Goal: Task Accomplishment & Management: Use online tool/utility

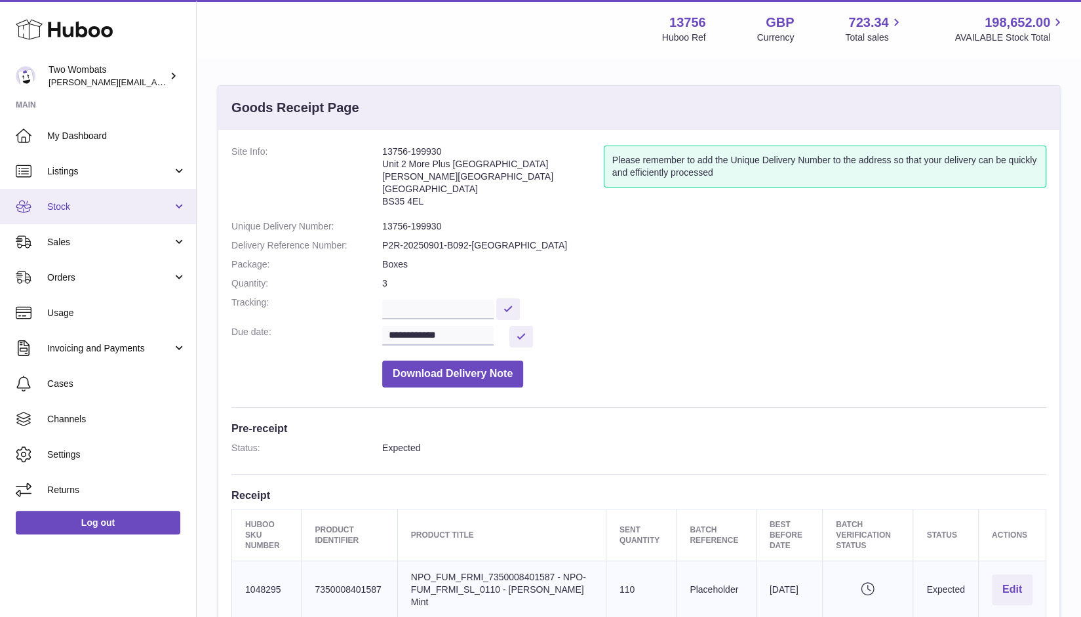
click at [192, 208] on link "Stock" at bounding box center [98, 206] width 196 height 35
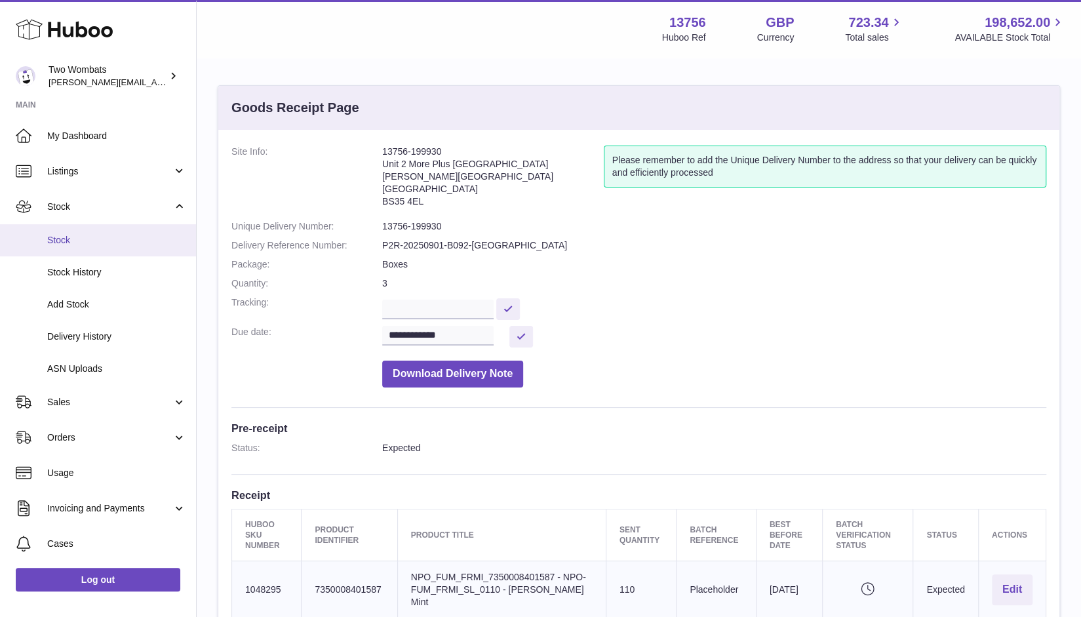
click at [76, 243] on span "Stock" at bounding box center [116, 240] width 139 height 12
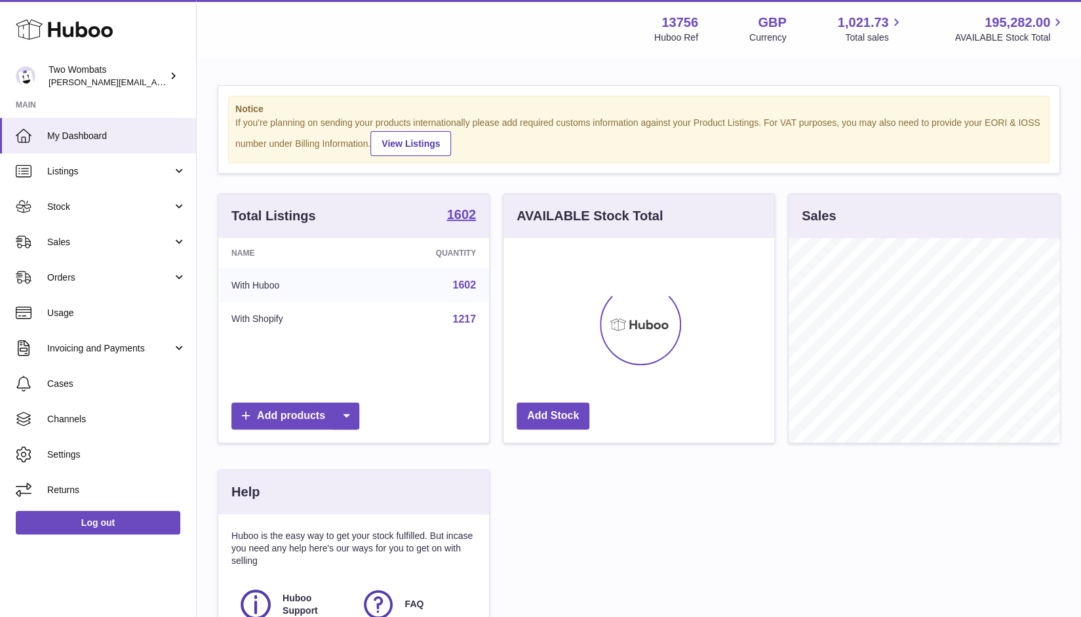
scroll to position [205, 271]
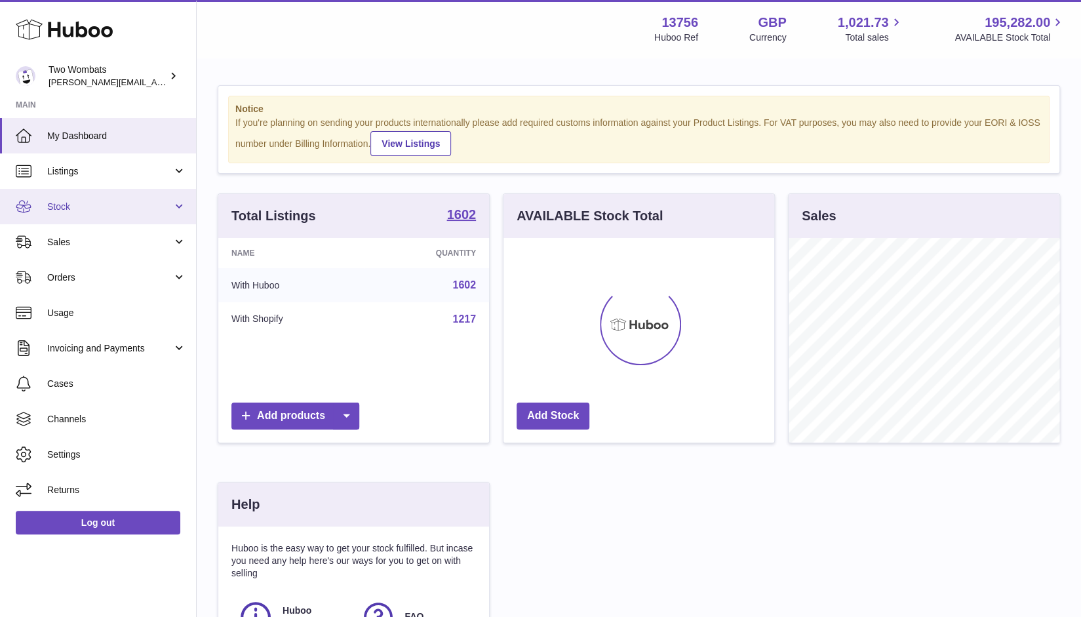
click at [178, 208] on link "Stock" at bounding box center [98, 206] width 196 height 35
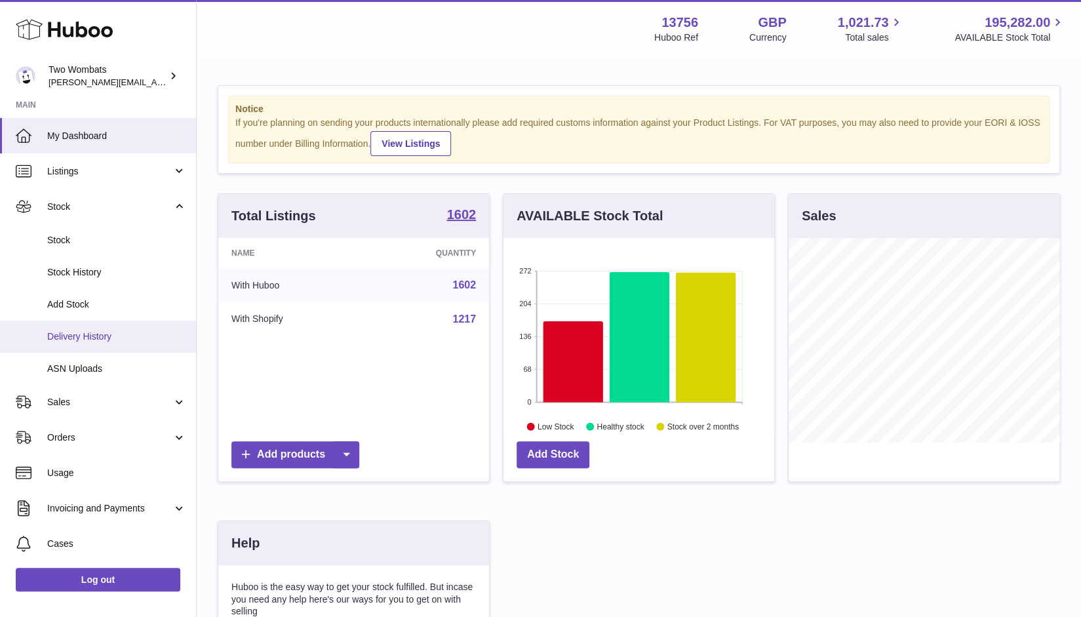
click at [107, 327] on link "Delivery History" at bounding box center [98, 337] width 196 height 32
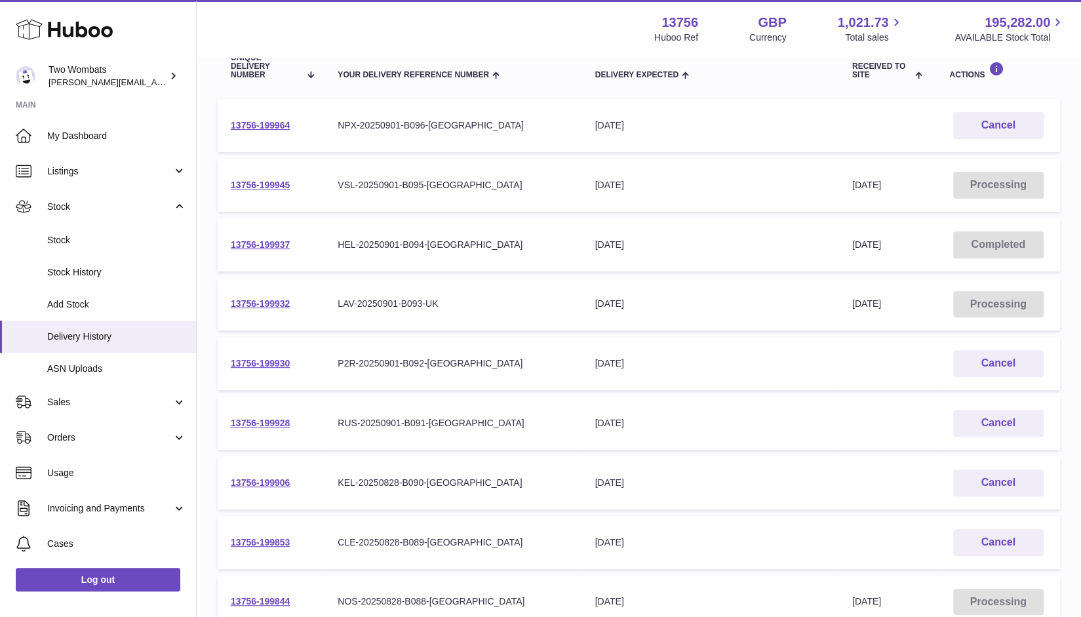
scroll to position [172, 0]
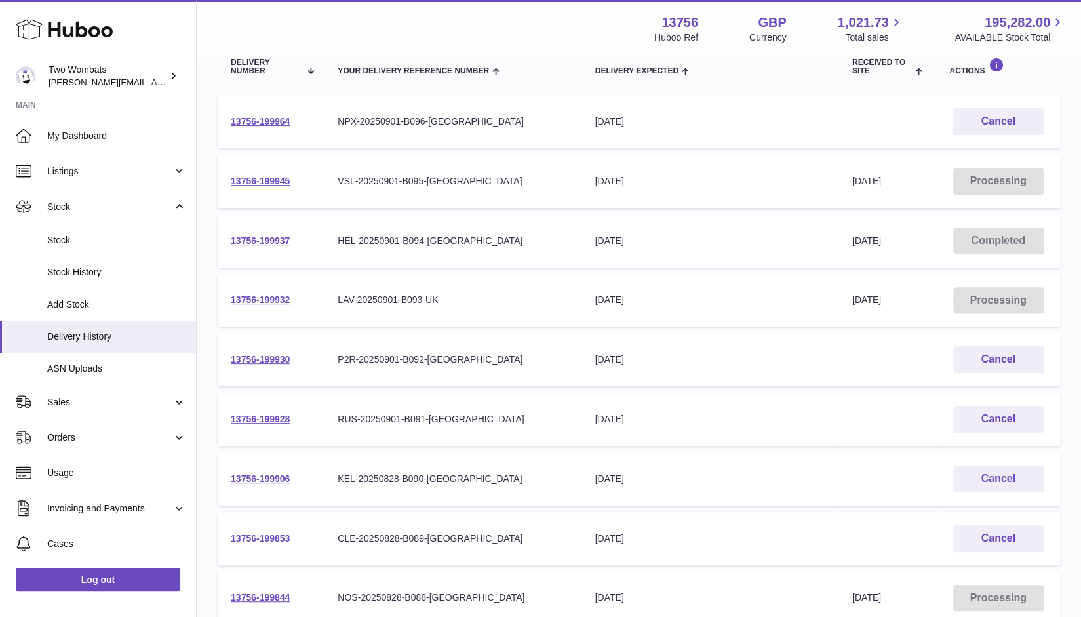
click at [262, 536] on link "13756-199853" at bounding box center [260, 538] width 59 height 10
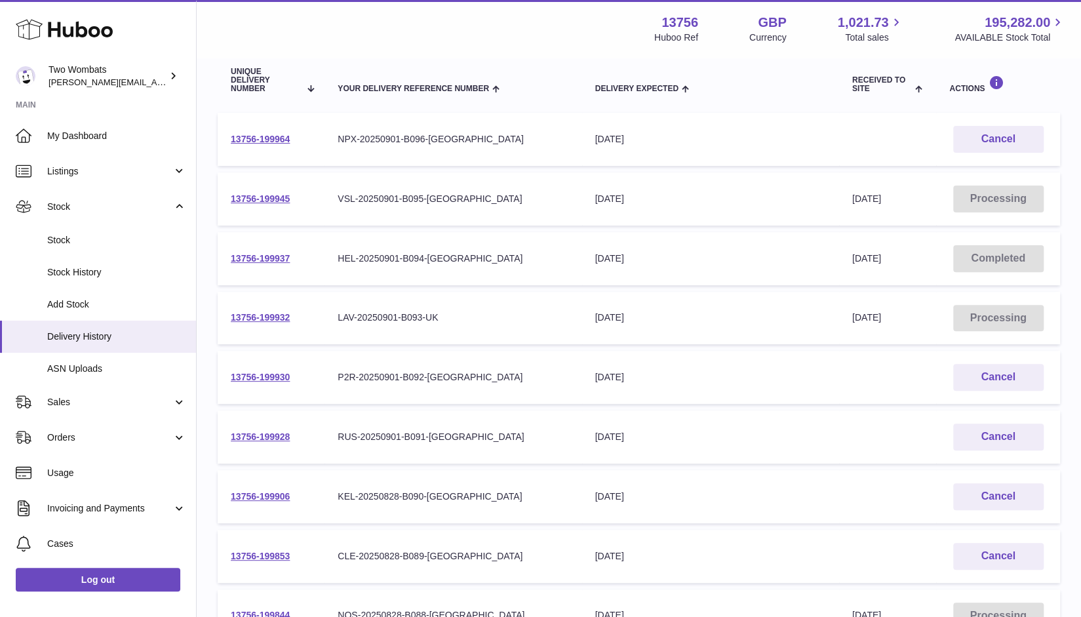
scroll to position [155, 0]
click at [267, 140] on link "13756-199964" at bounding box center [260, 138] width 59 height 10
click at [253, 378] on link "13756-199930" at bounding box center [260, 376] width 59 height 10
click at [269, 440] on link "13756-199928" at bounding box center [260, 436] width 59 height 10
click at [261, 496] on link "13756-199906" at bounding box center [260, 495] width 59 height 10
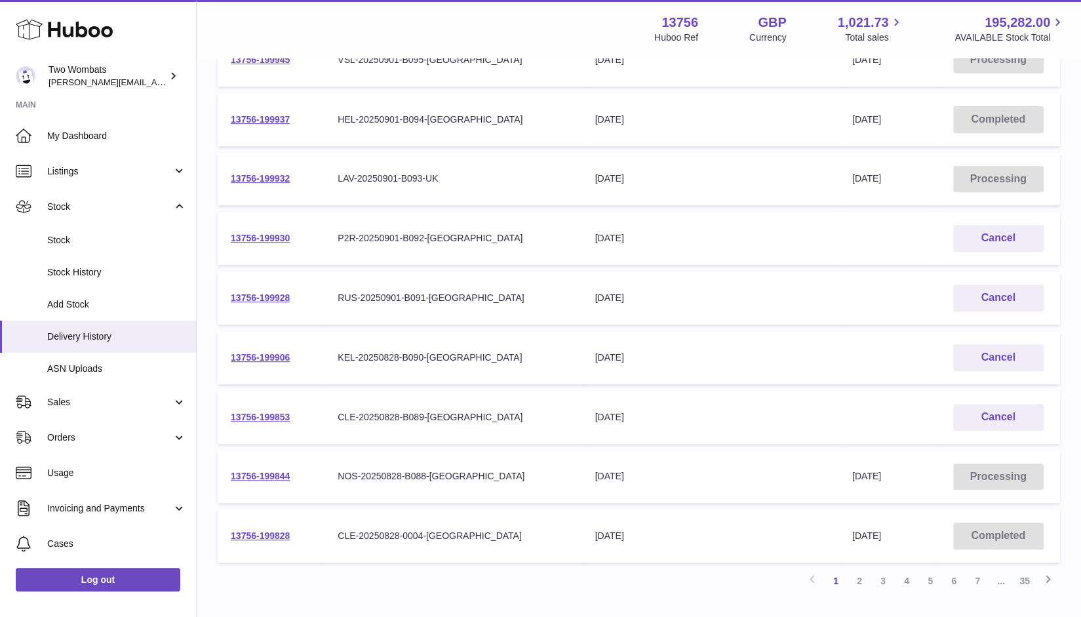
scroll to position [294, 0]
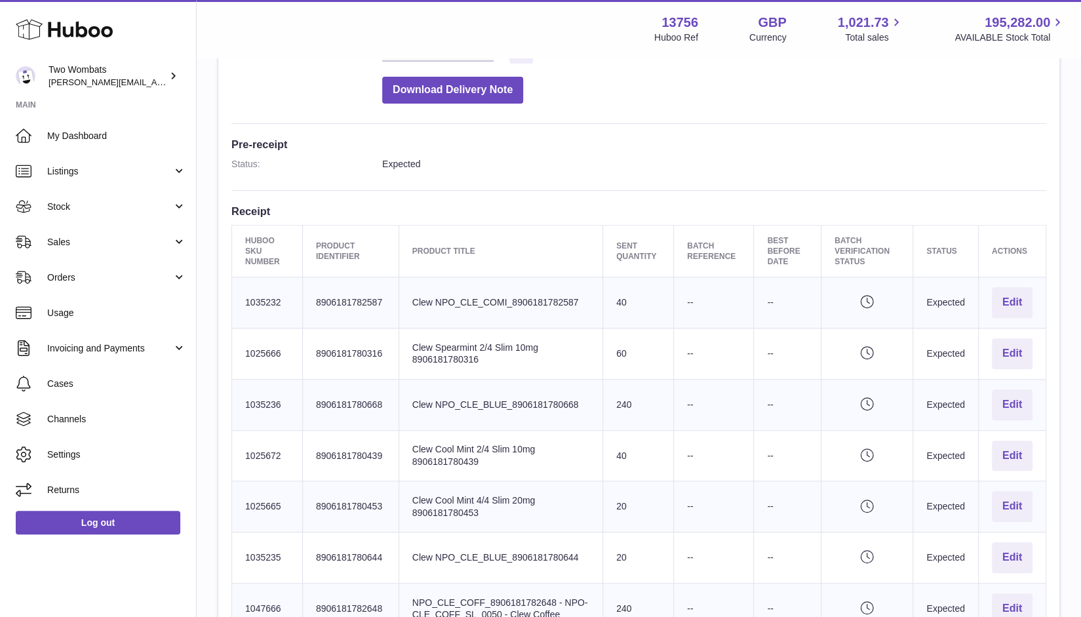
scroll to position [284, 0]
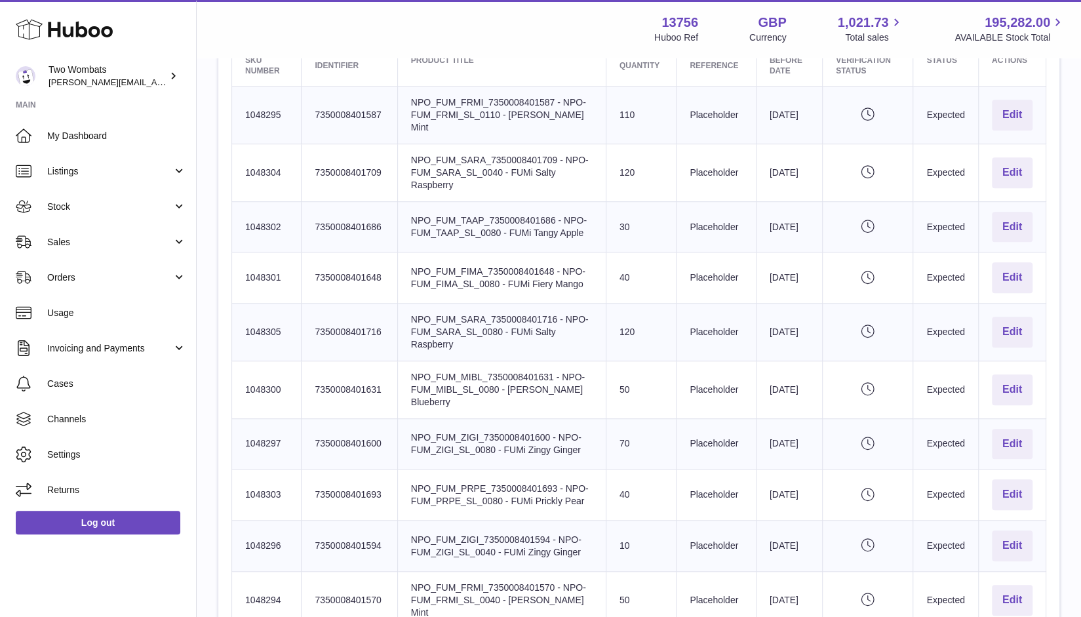
scroll to position [472, 0]
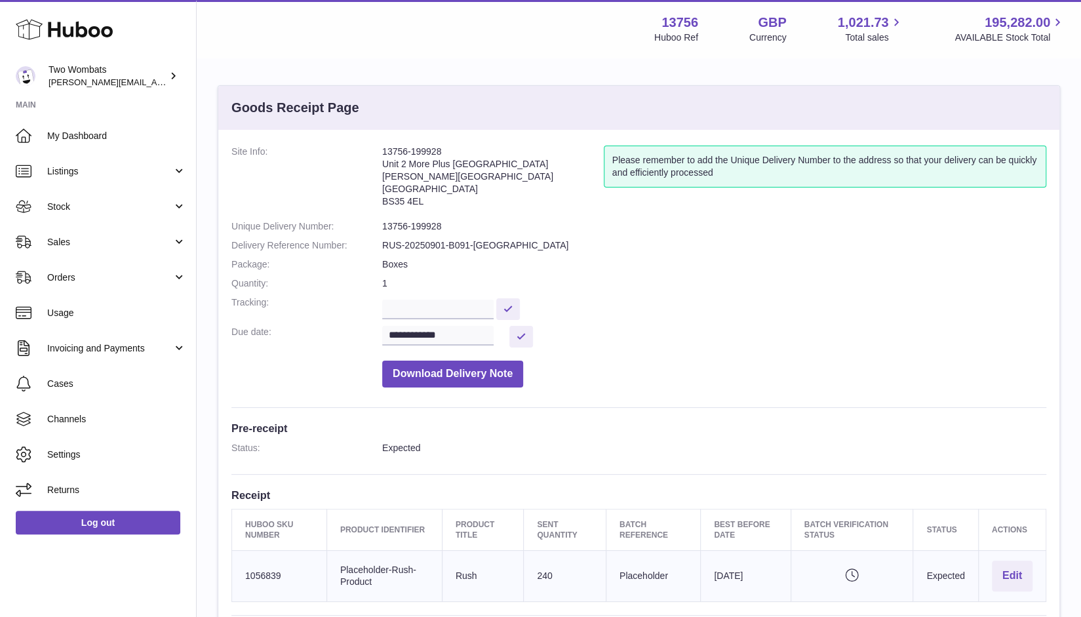
scroll to position [188, 0]
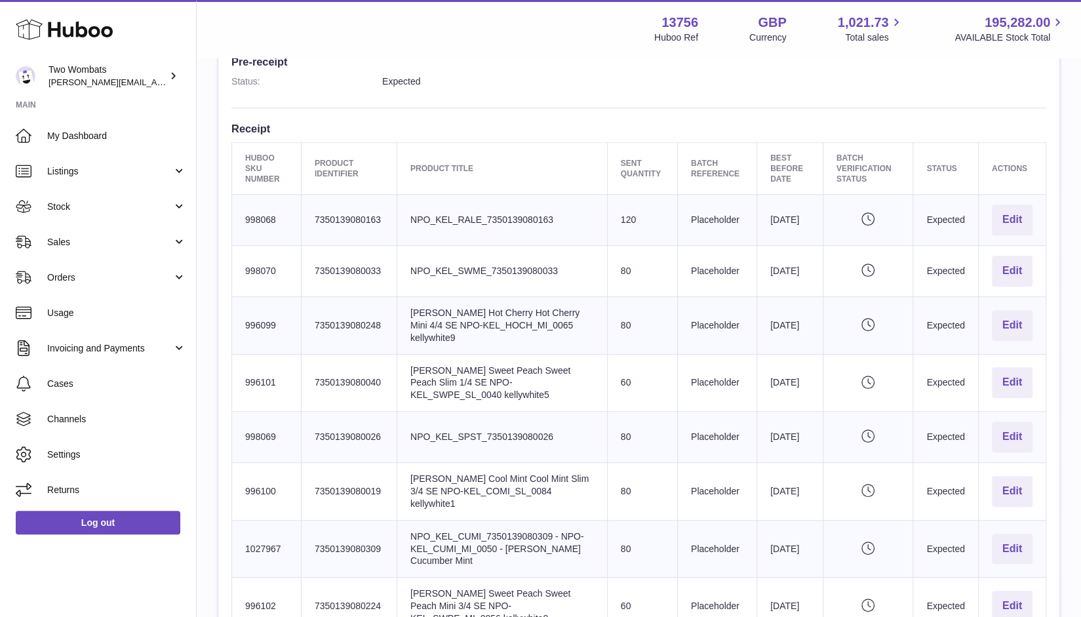
scroll to position [366, 0]
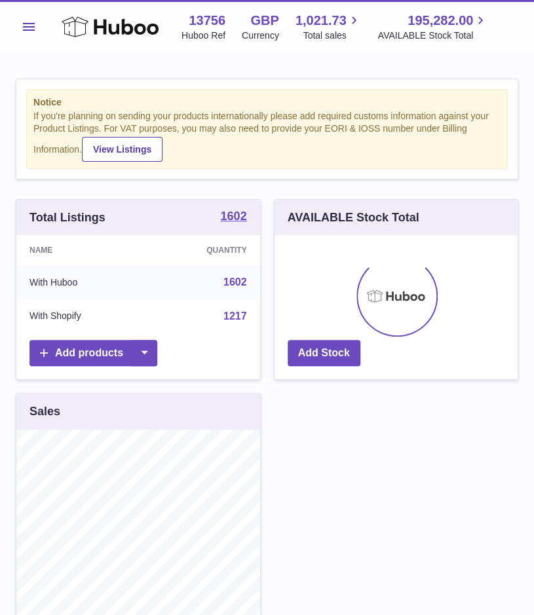
scroll to position [205, 244]
click at [31, 26] on span "Menu" at bounding box center [29, 27] width 12 height 8
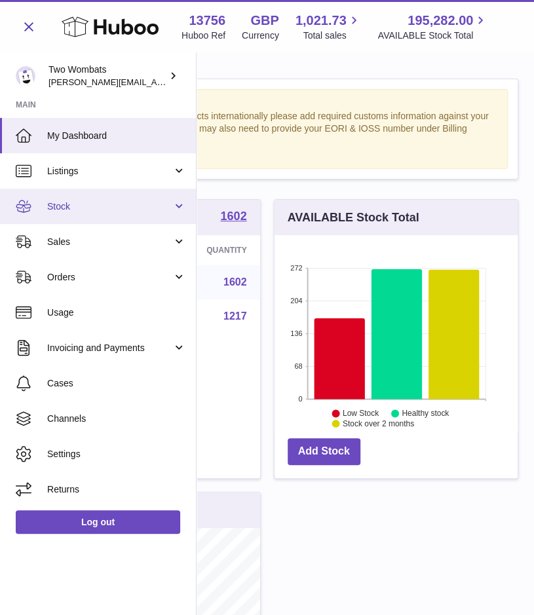
click at [179, 199] on link "Stock" at bounding box center [98, 206] width 196 height 35
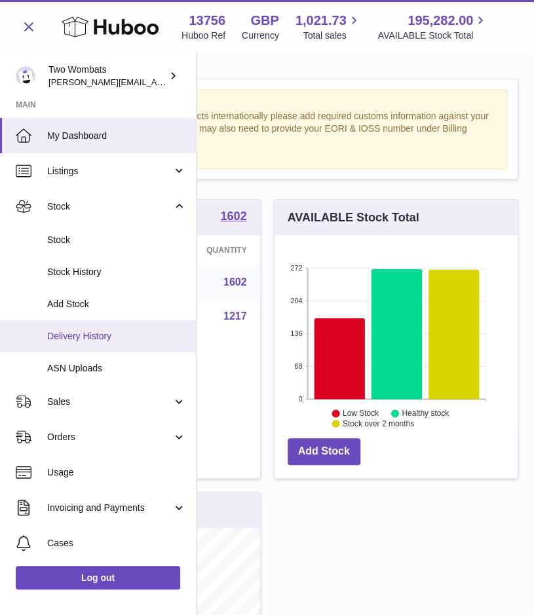
click at [75, 334] on span "Delivery History" at bounding box center [116, 336] width 139 height 12
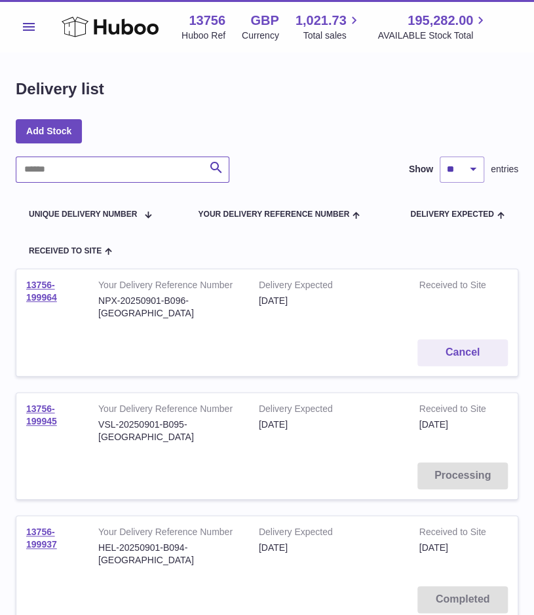
click at [76, 171] on input "text" at bounding box center [123, 170] width 214 height 26
paste input "**********"
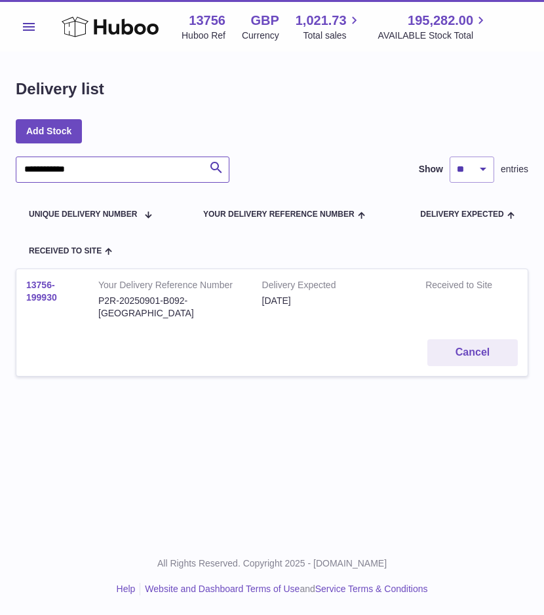
type input "**********"
click at [34, 296] on link "13756-199930" at bounding box center [41, 291] width 31 height 23
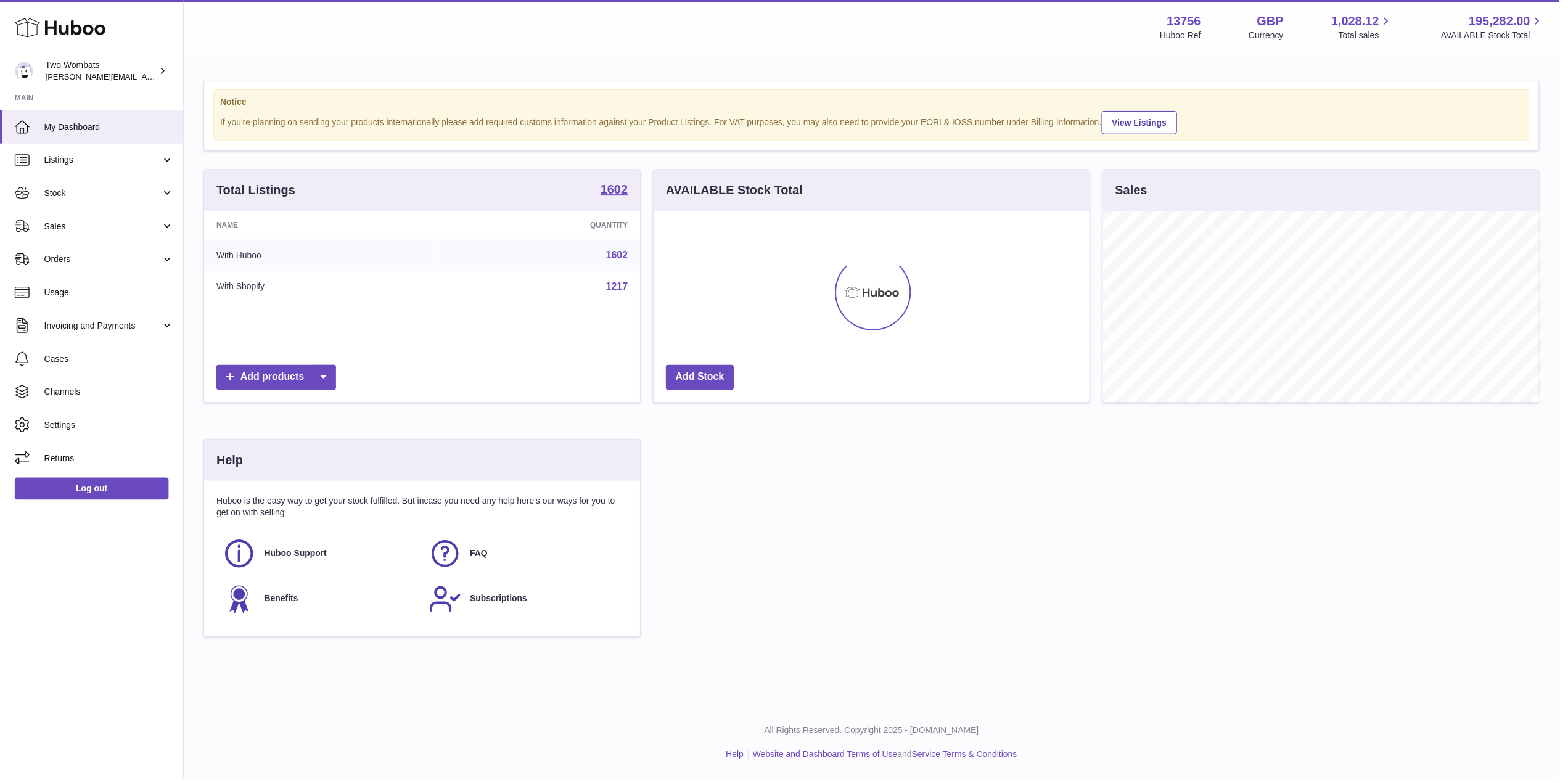
scroll to position [616656, 616087]
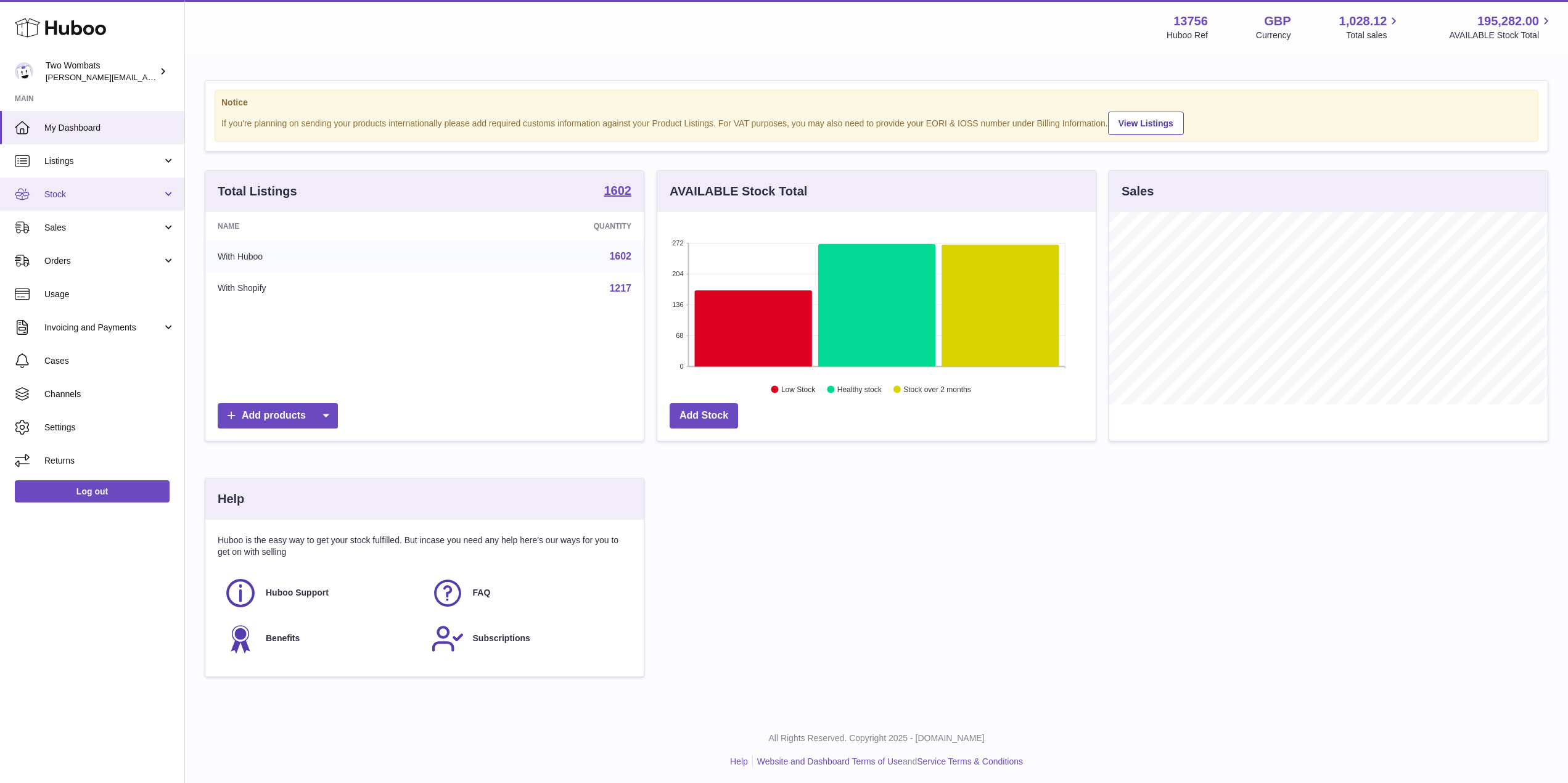
click at [168, 194] on link "Stock" at bounding box center [92, 194] width 184 height 33
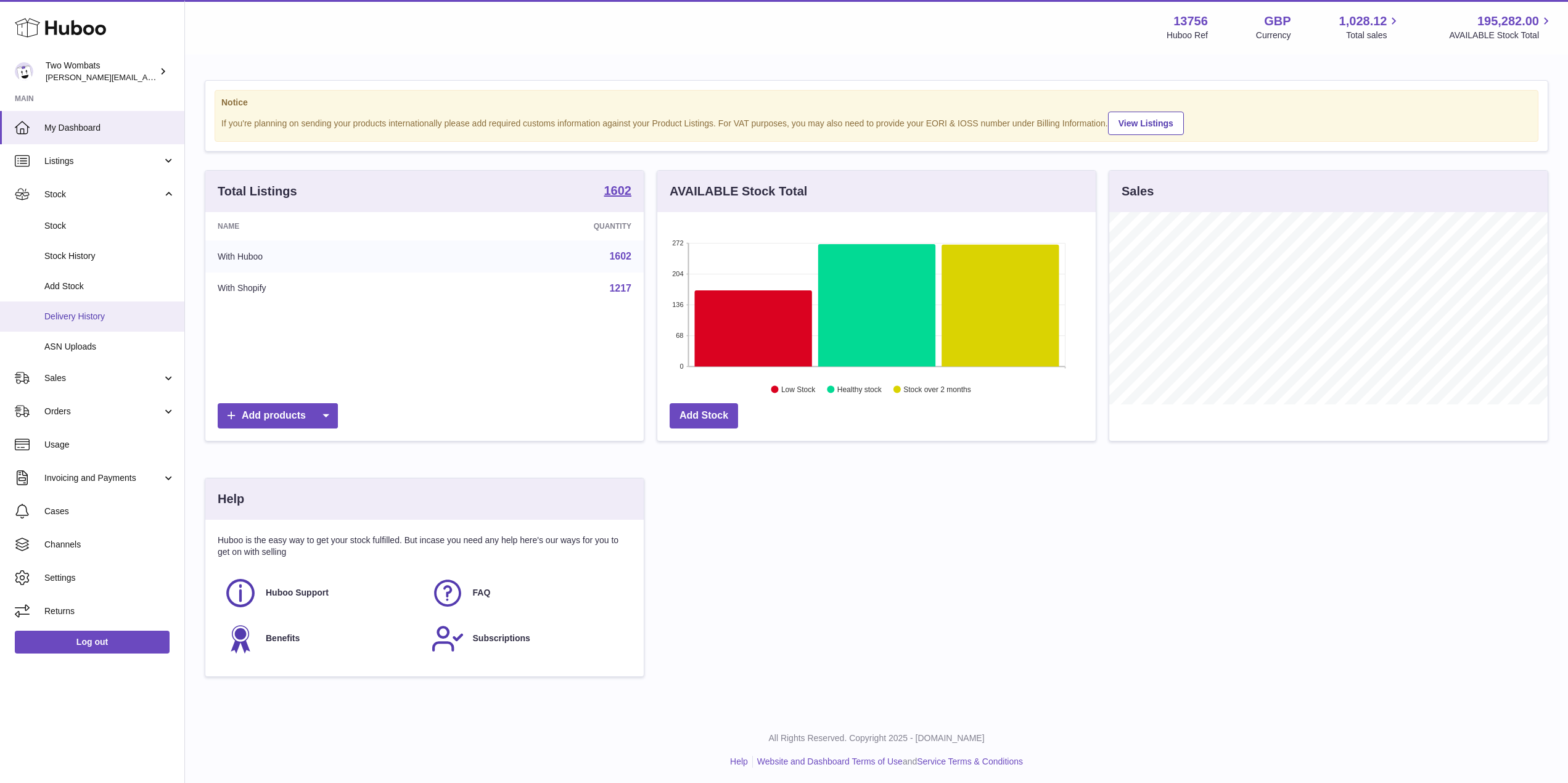
click at [123, 305] on link "Delivery History" at bounding box center [92, 317] width 184 height 30
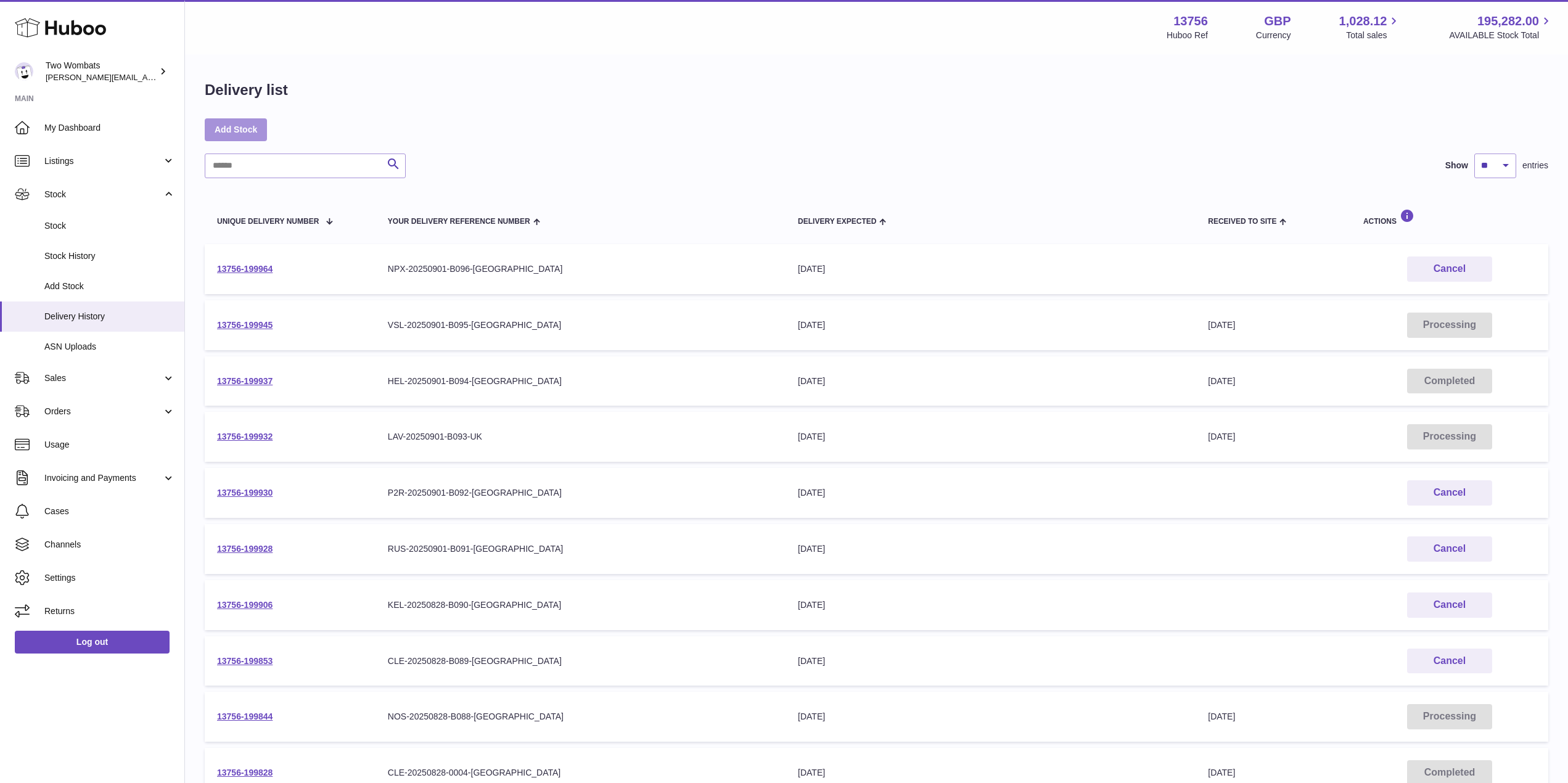
click at [226, 134] on link "Add Stock" at bounding box center [236, 130] width 62 height 23
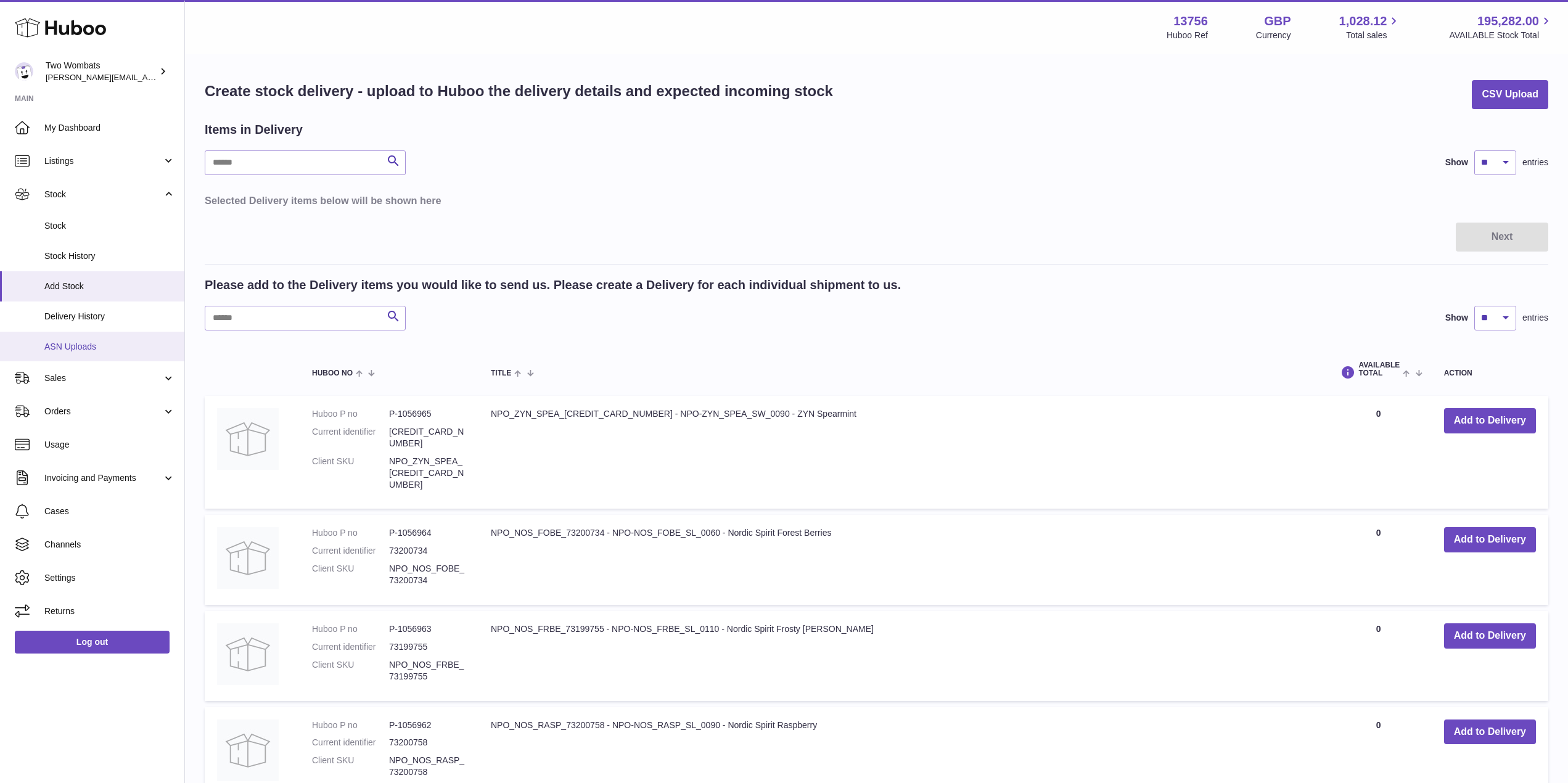
click at [93, 352] on span "ASN Uploads" at bounding box center [109, 346] width 131 height 11
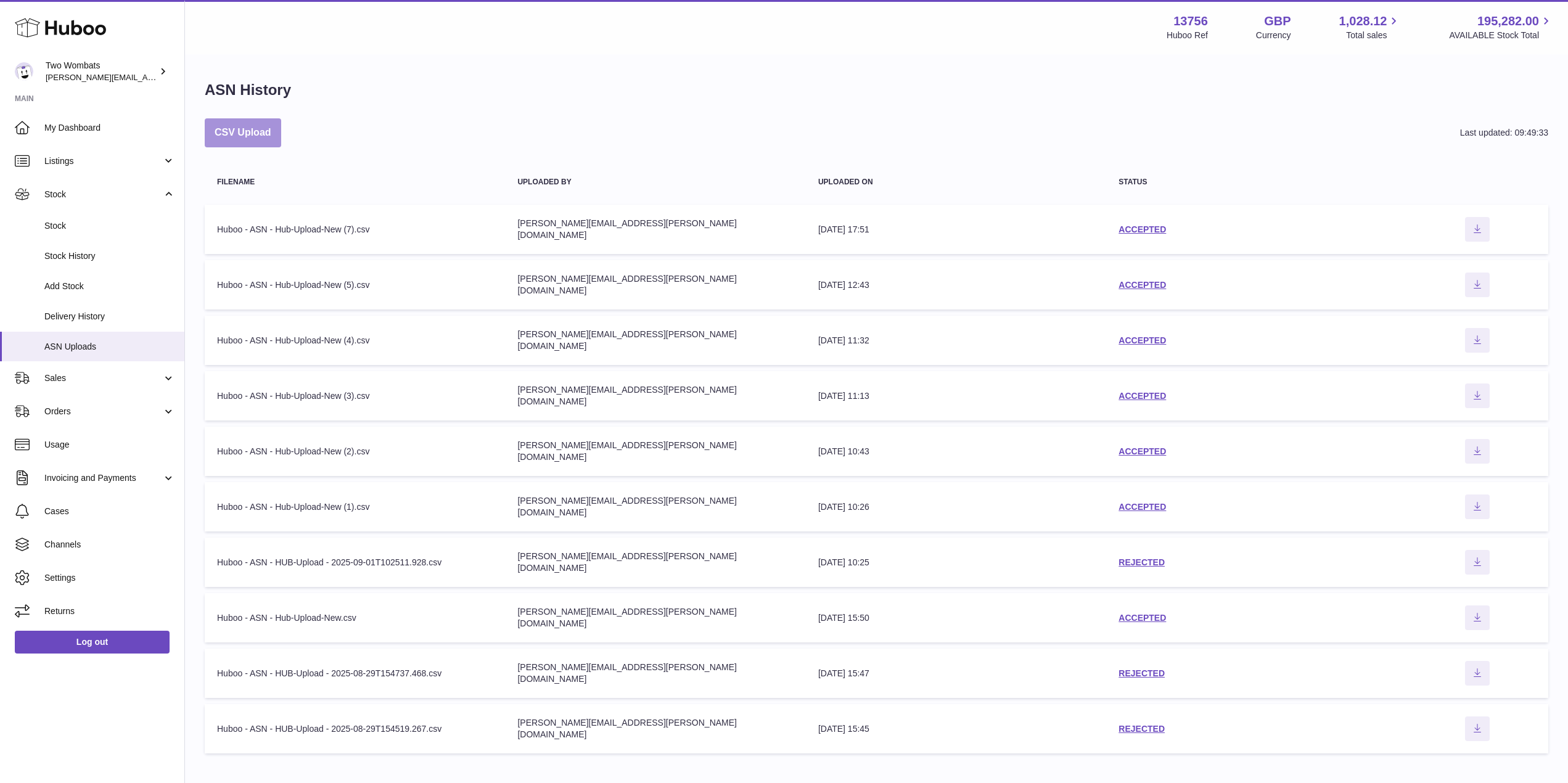
click at [267, 138] on button "CSV Upload" at bounding box center [243, 133] width 76 height 29
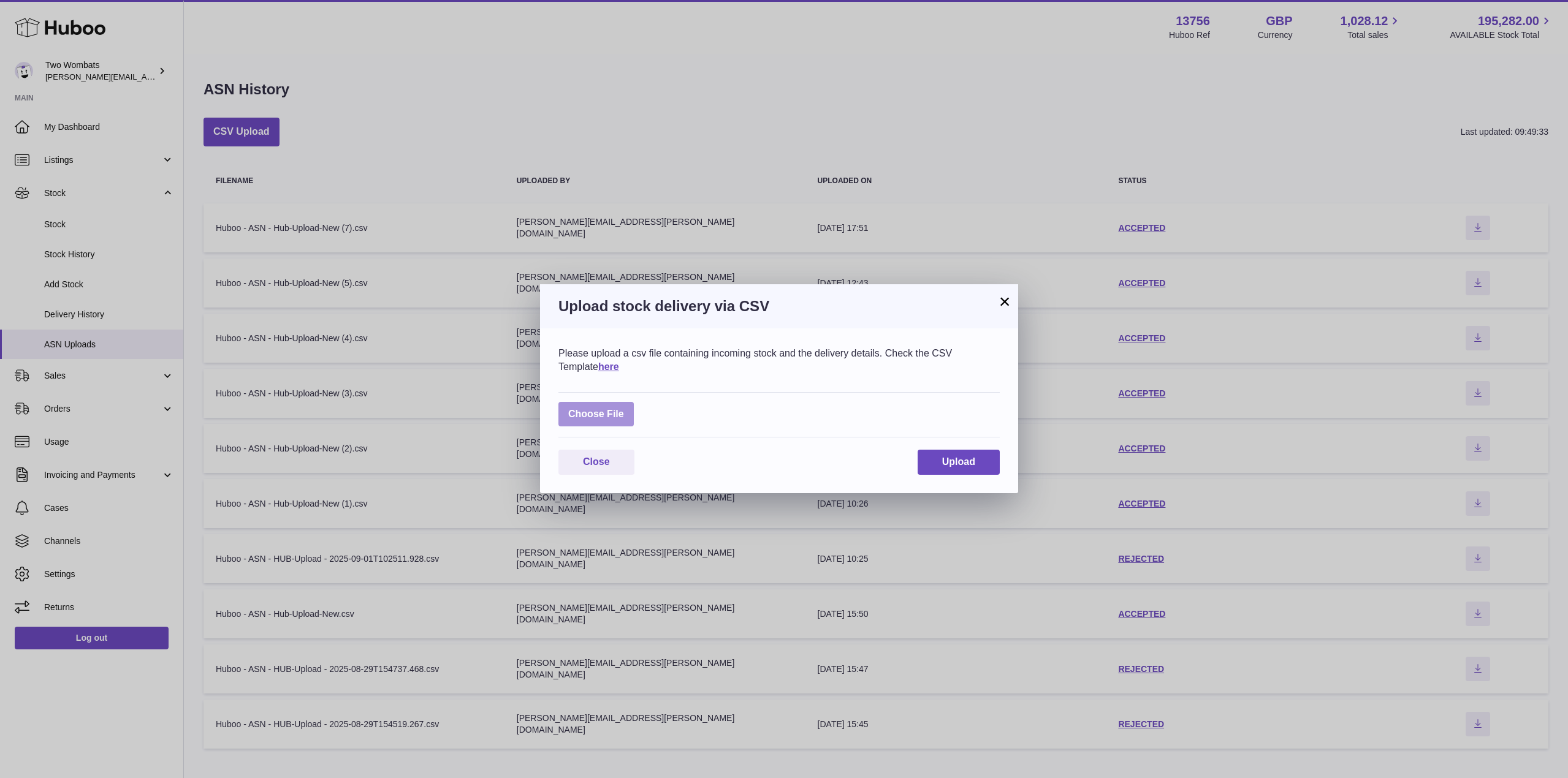
click at [592, 411] on label at bounding box center [596, 414] width 76 height 25
click at [624, 409] on input "file" at bounding box center [624, 409] width 1 height 1
type input "**********"
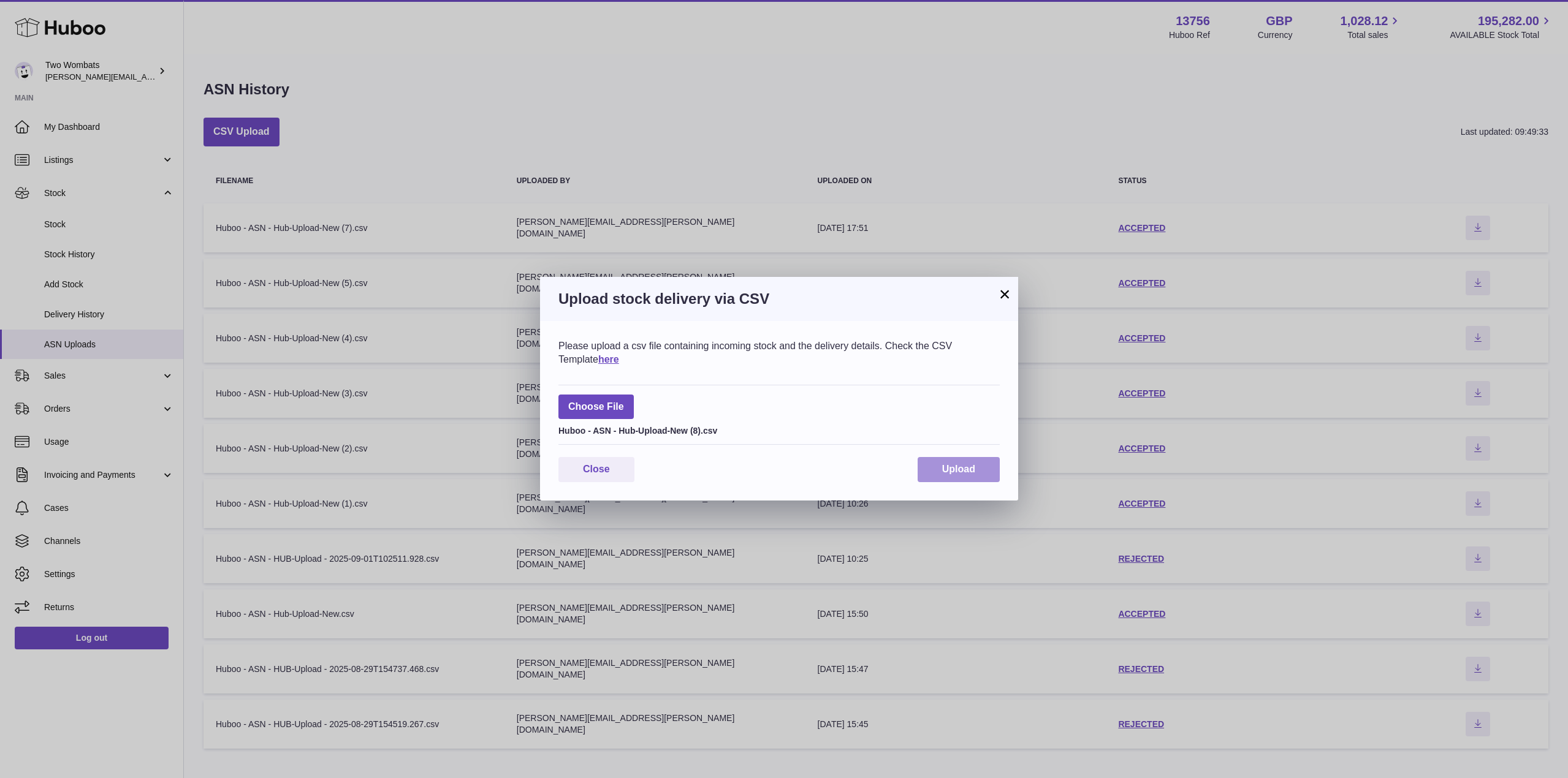
click at [942, 480] on button "Upload" at bounding box center [958, 469] width 82 height 25
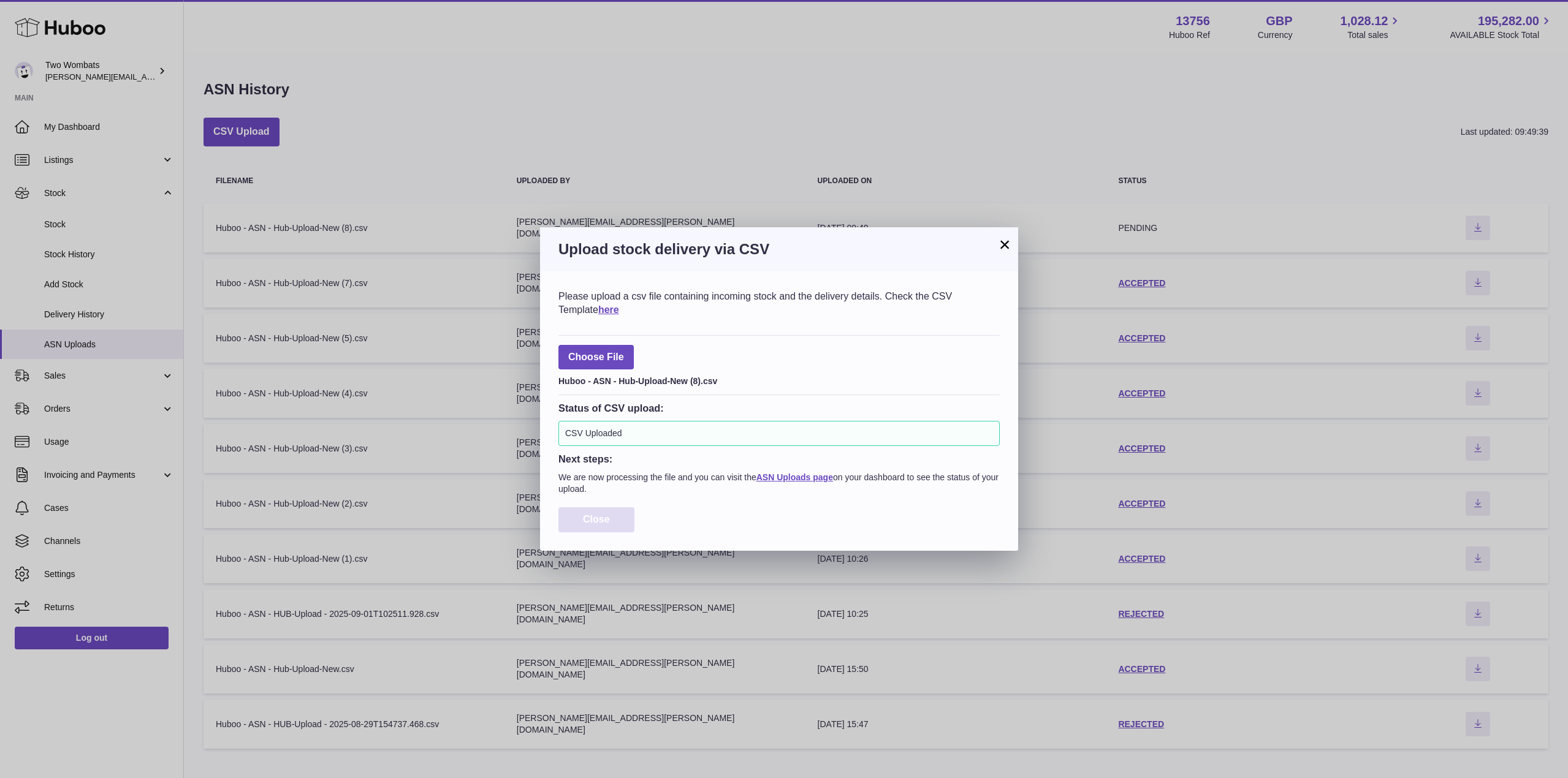
click at [597, 519] on span "Close" at bounding box center [596, 519] width 27 height 10
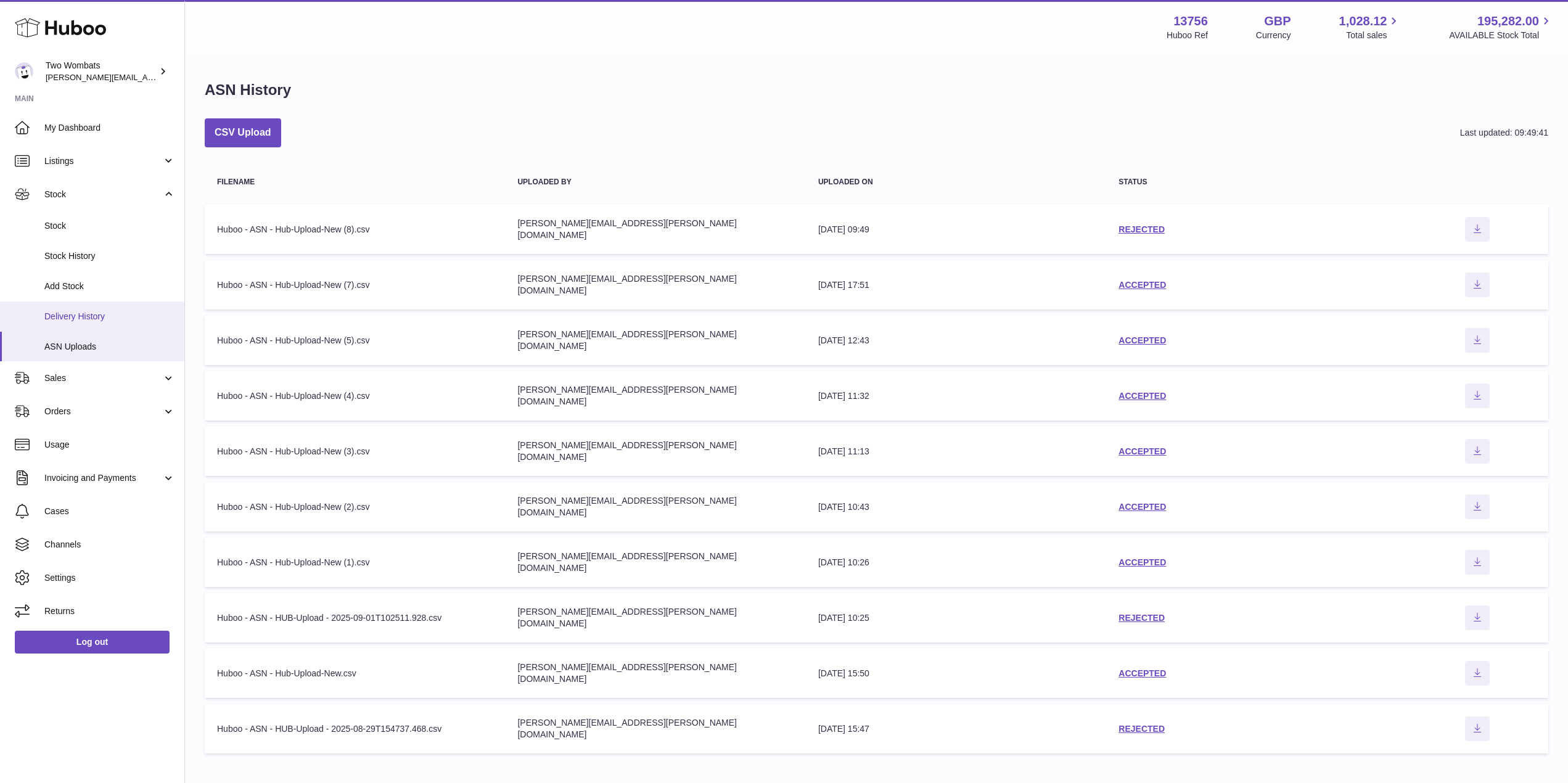
click at [86, 320] on span "Delivery History" at bounding box center [109, 316] width 131 height 11
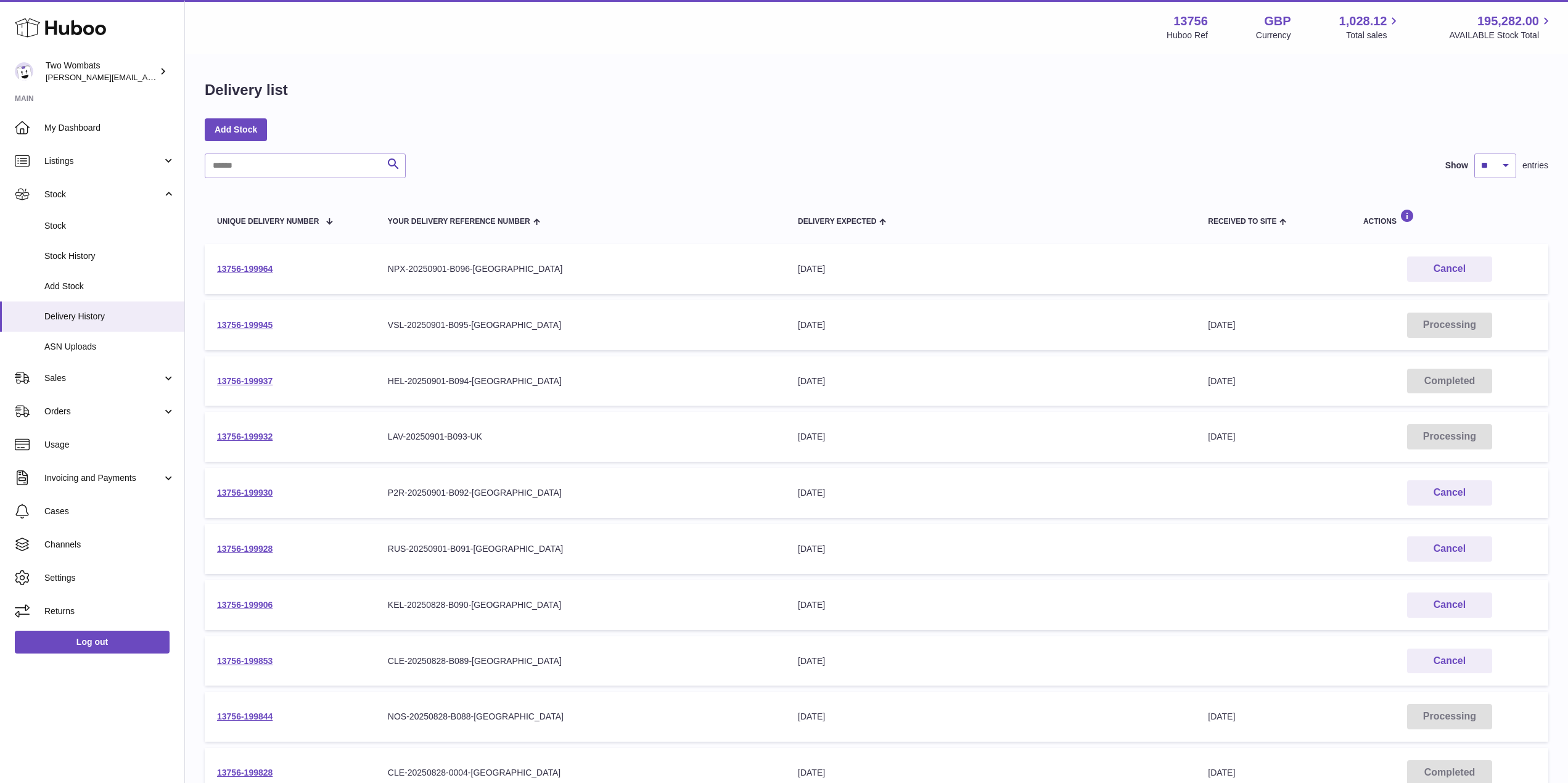
click at [86, 320] on span "Delivery History" at bounding box center [109, 316] width 131 height 11
click at [251, 263] on td "13756-199964" at bounding box center [291, 269] width 171 height 50
click at [70, 343] on span "ASN Uploads" at bounding box center [109, 346] width 131 height 11
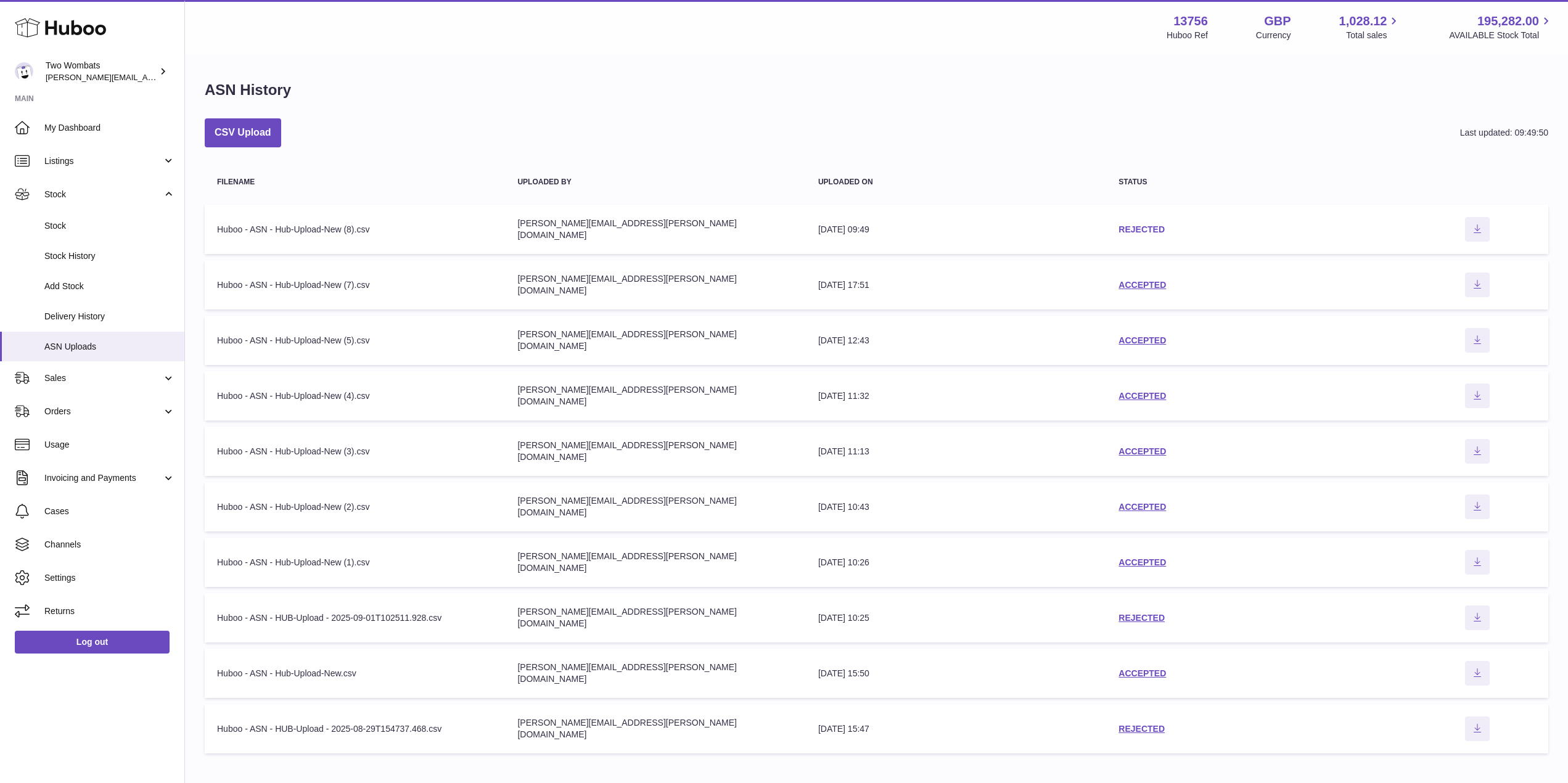
click at [1148, 225] on link "REJECTED" at bounding box center [1141, 230] width 46 height 9
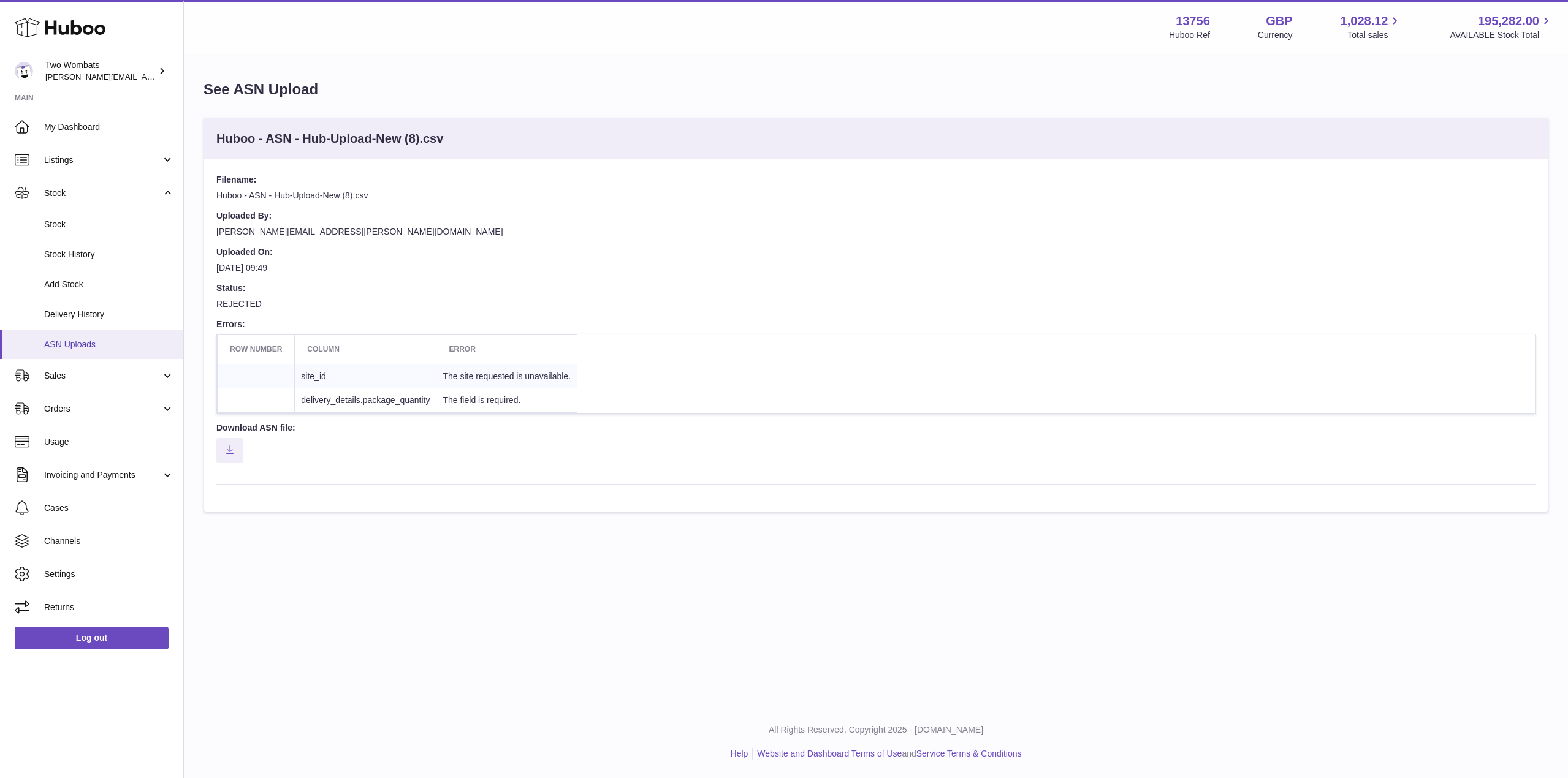
click at [80, 338] on link "ASN Uploads" at bounding box center [92, 345] width 183 height 30
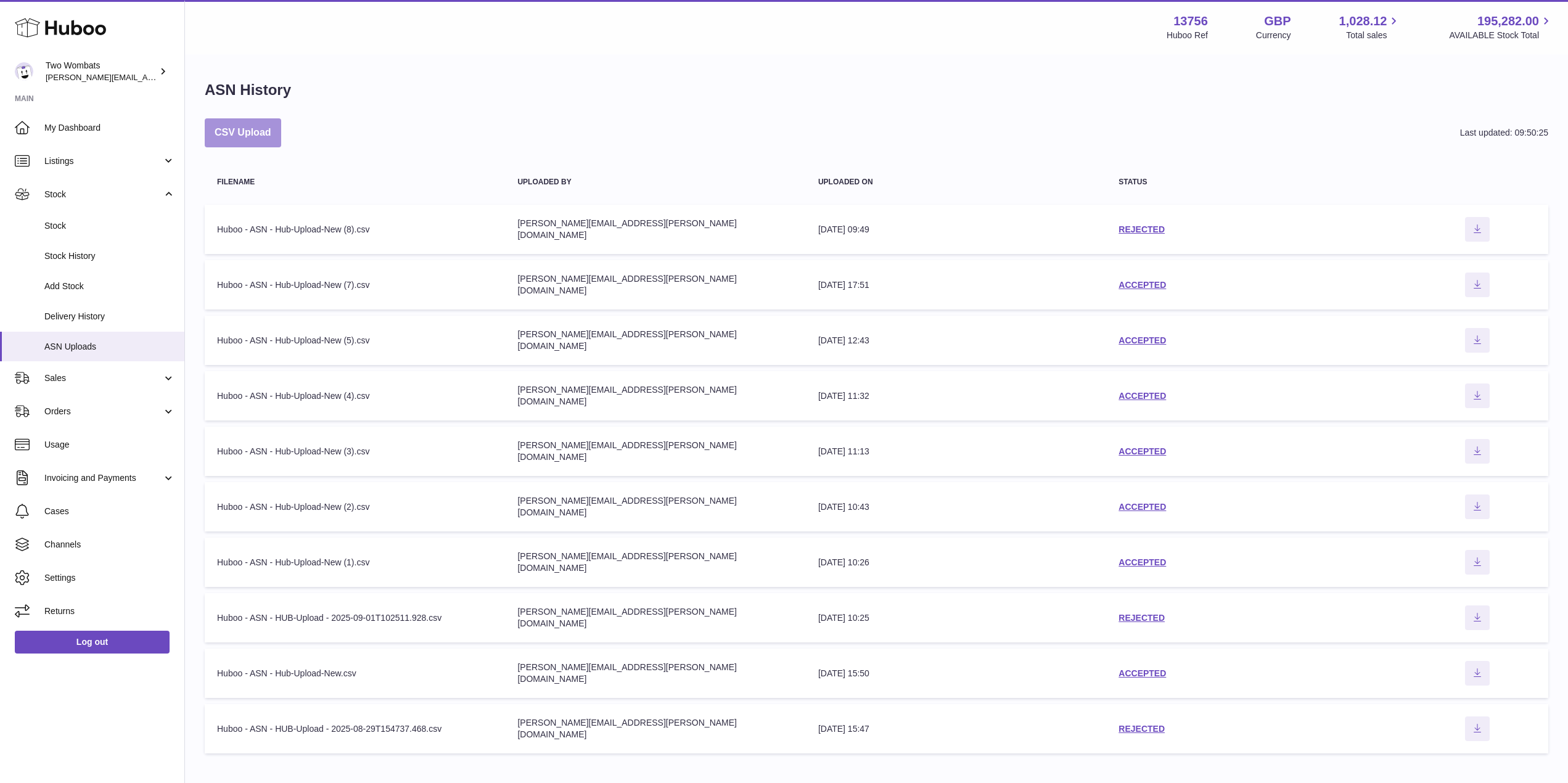
click at [235, 141] on button "CSV Upload" at bounding box center [243, 133] width 76 height 29
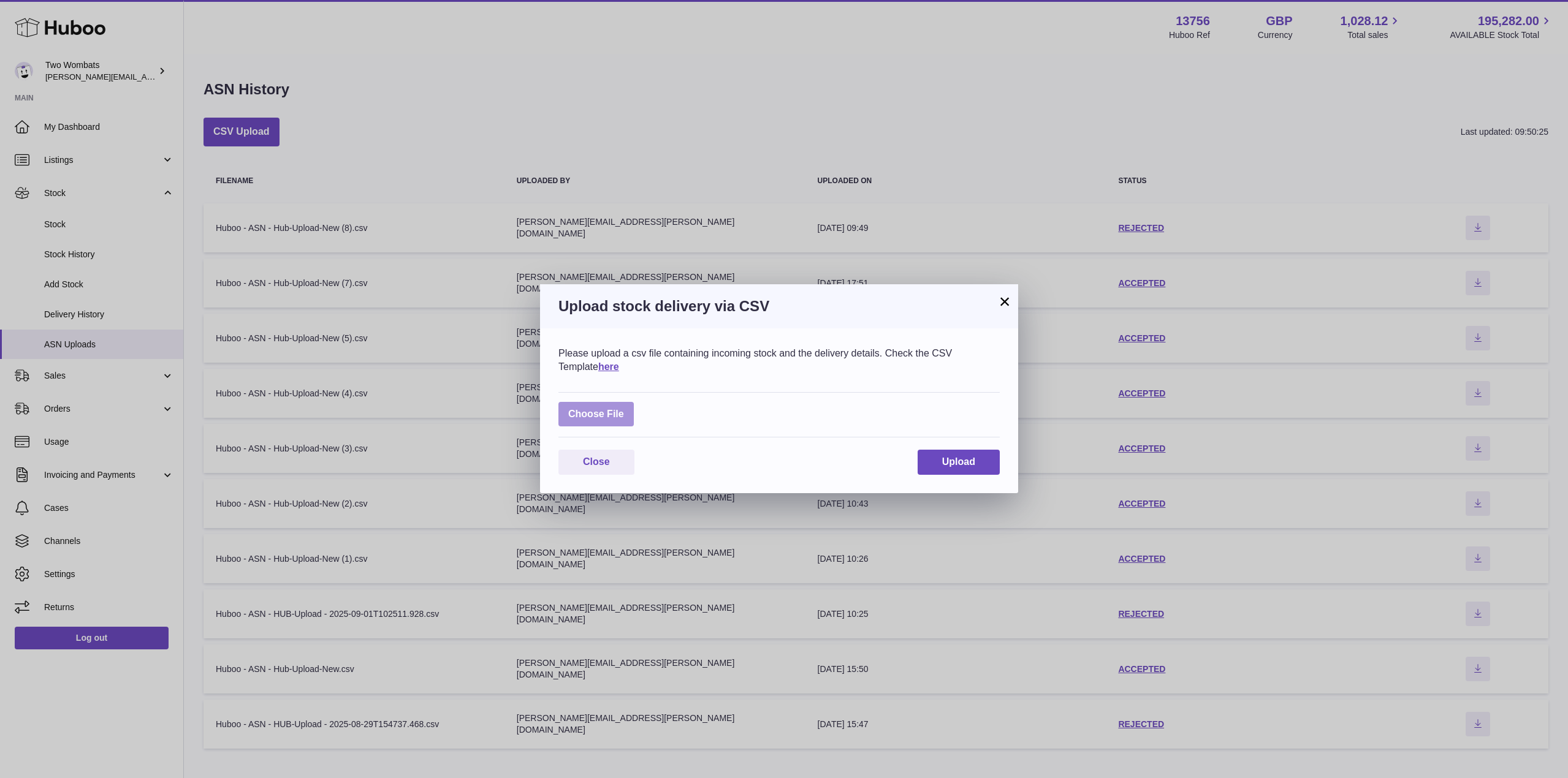
click at [610, 407] on label at bounding box center [596, 414] width 76 height 25
click at [624, 409] on input "file" at bounding box center [624, 409] width 1 height 1
type input "**********"
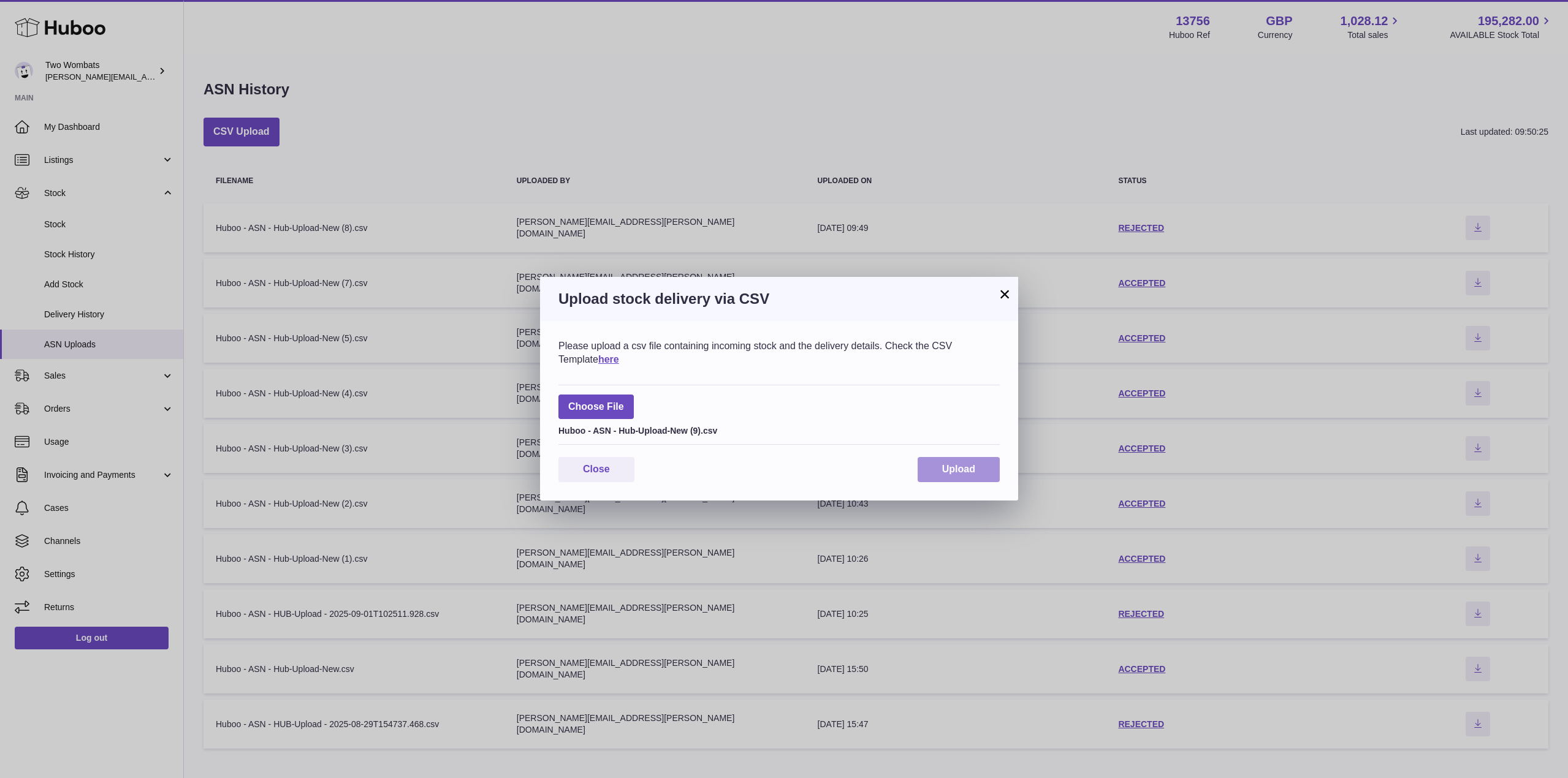
click at [959, 469] on span "Upload" at bounding box center [957, 468] width 33 height 10
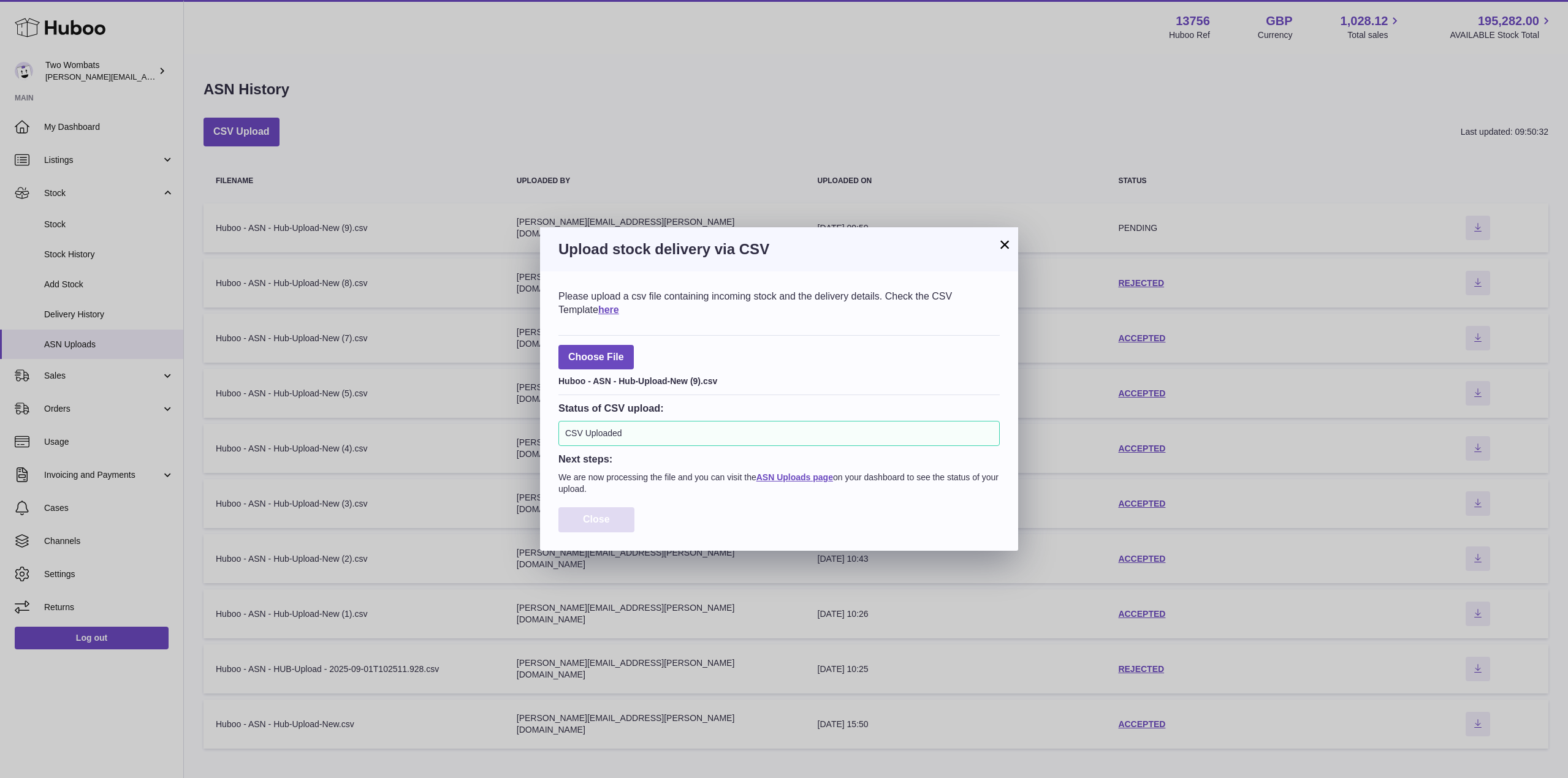
click at [589, 517] on span "Close" at bounding box center [596, 519] width 27 height 10
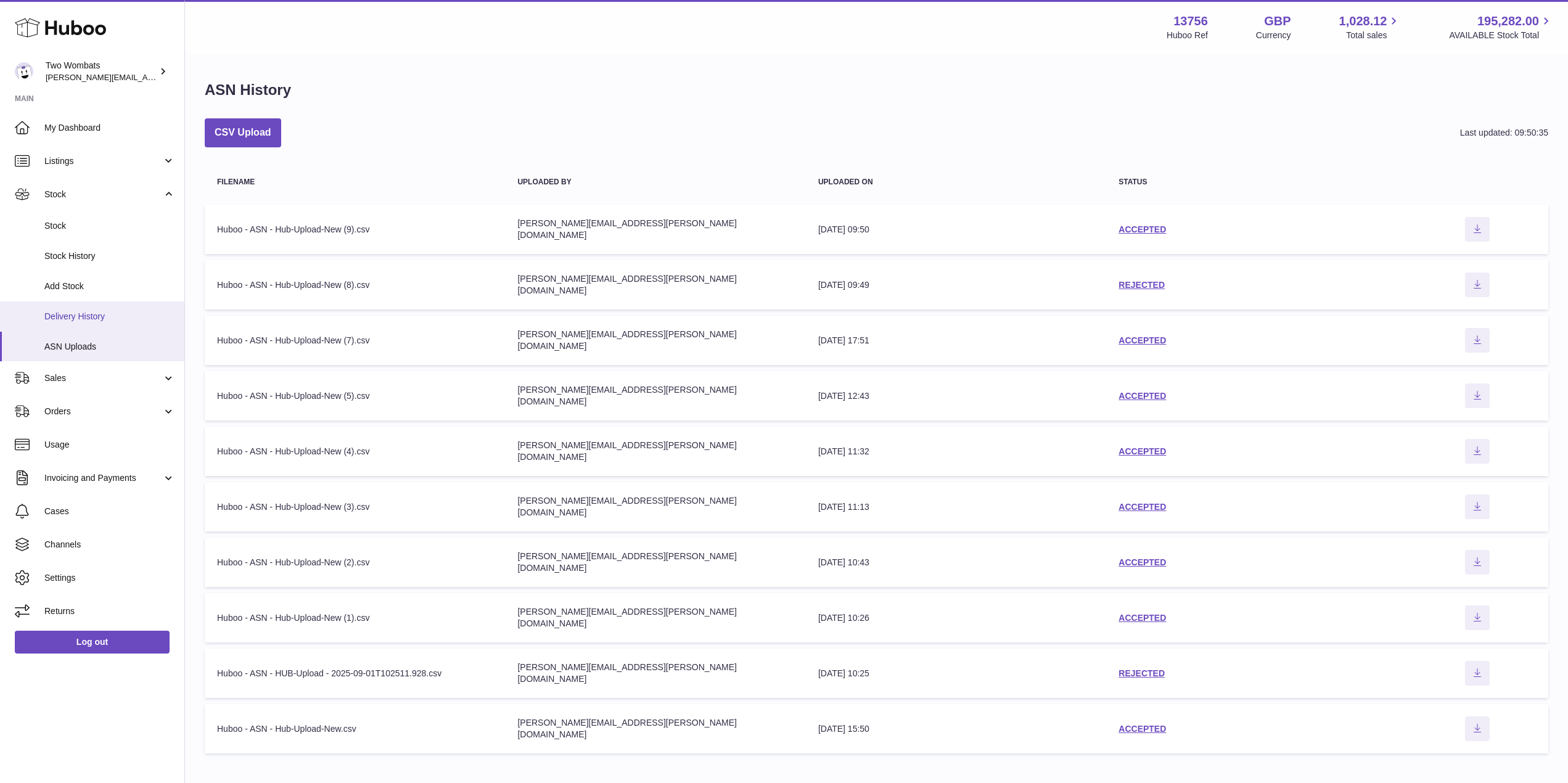
click at [101, 325] on link "Delivery History" at bounding box center [92, 317] width 184 height 30
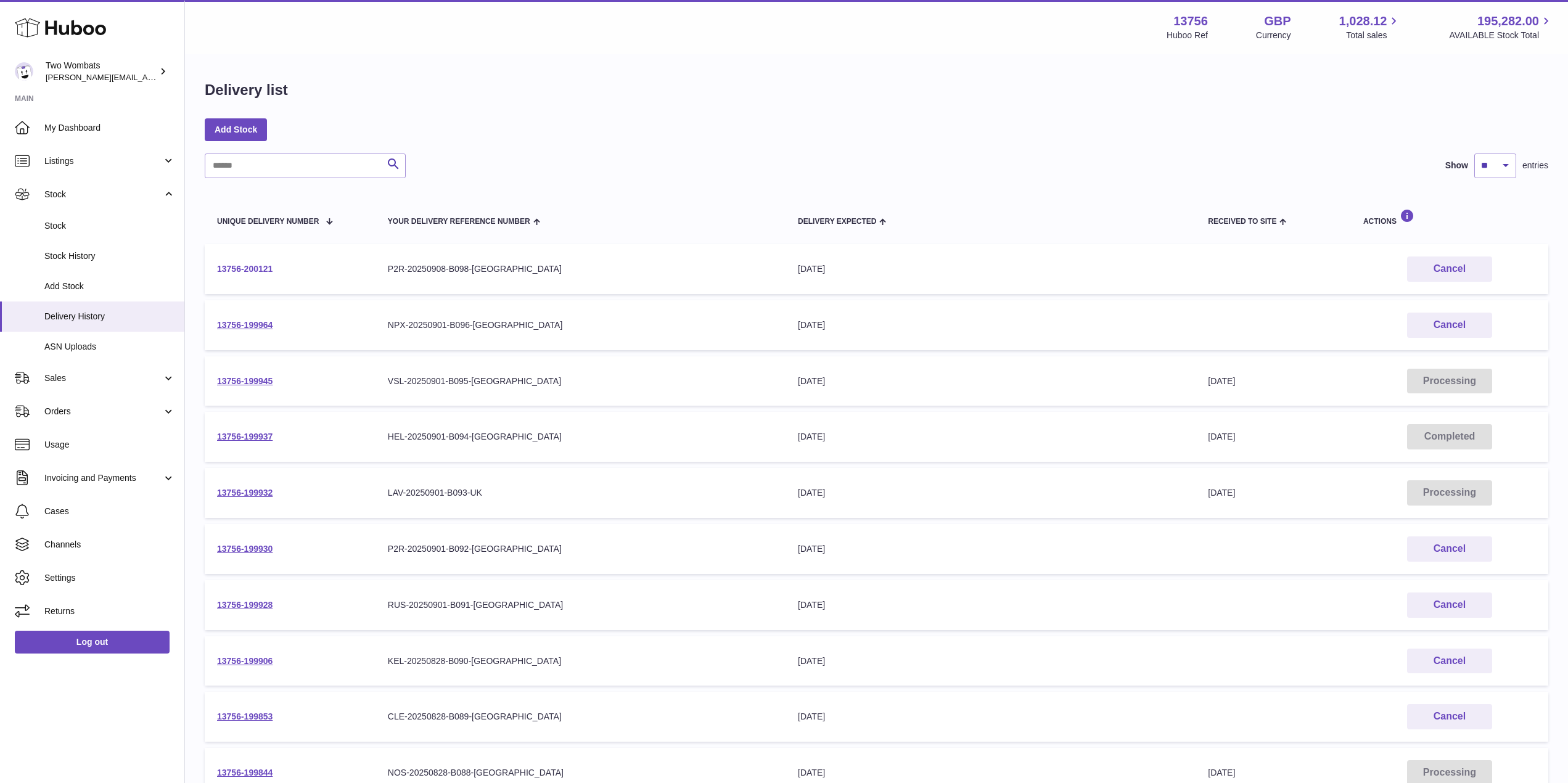
click at [253, 266] on link "13756-200121" at bounding box center [245, 269] width 55 height 9
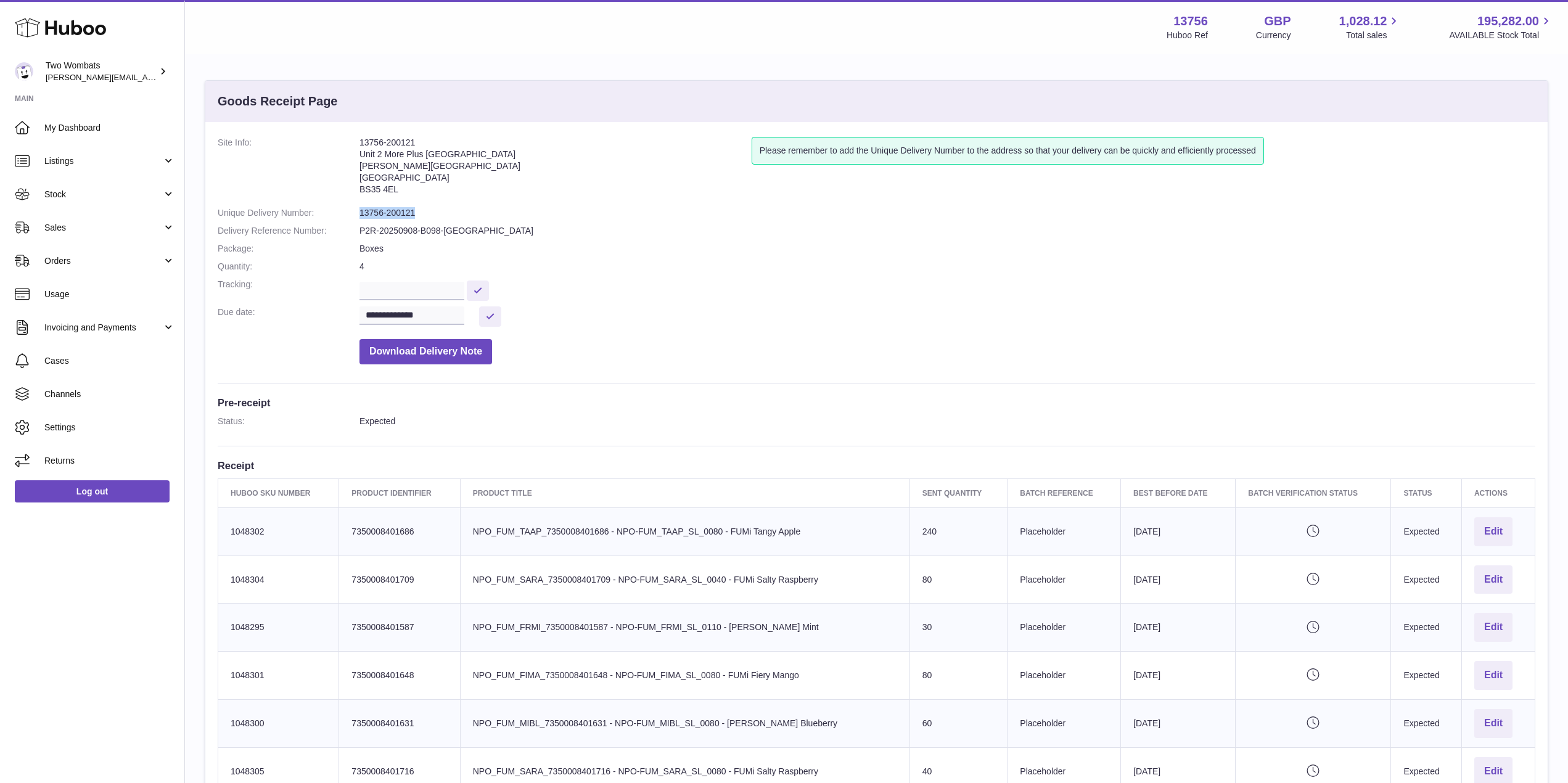
drag, startPoint x: 415, startPoint y: 214, endPoint x: 358, endPoint y: 216, distance: 57.0
click at [358, 216] on dl "**********" at bounding box center [876, 254] width 1318 height 233
copy dl "13756-200121"
click at [421, 207] on dd "13756-200121" at bounding box center [947, 213] width 1176 height 11
drag, startPoint x: 421, startPoint y: 207, endPoint x: 350, endPoint y: 217, distance: 71.7
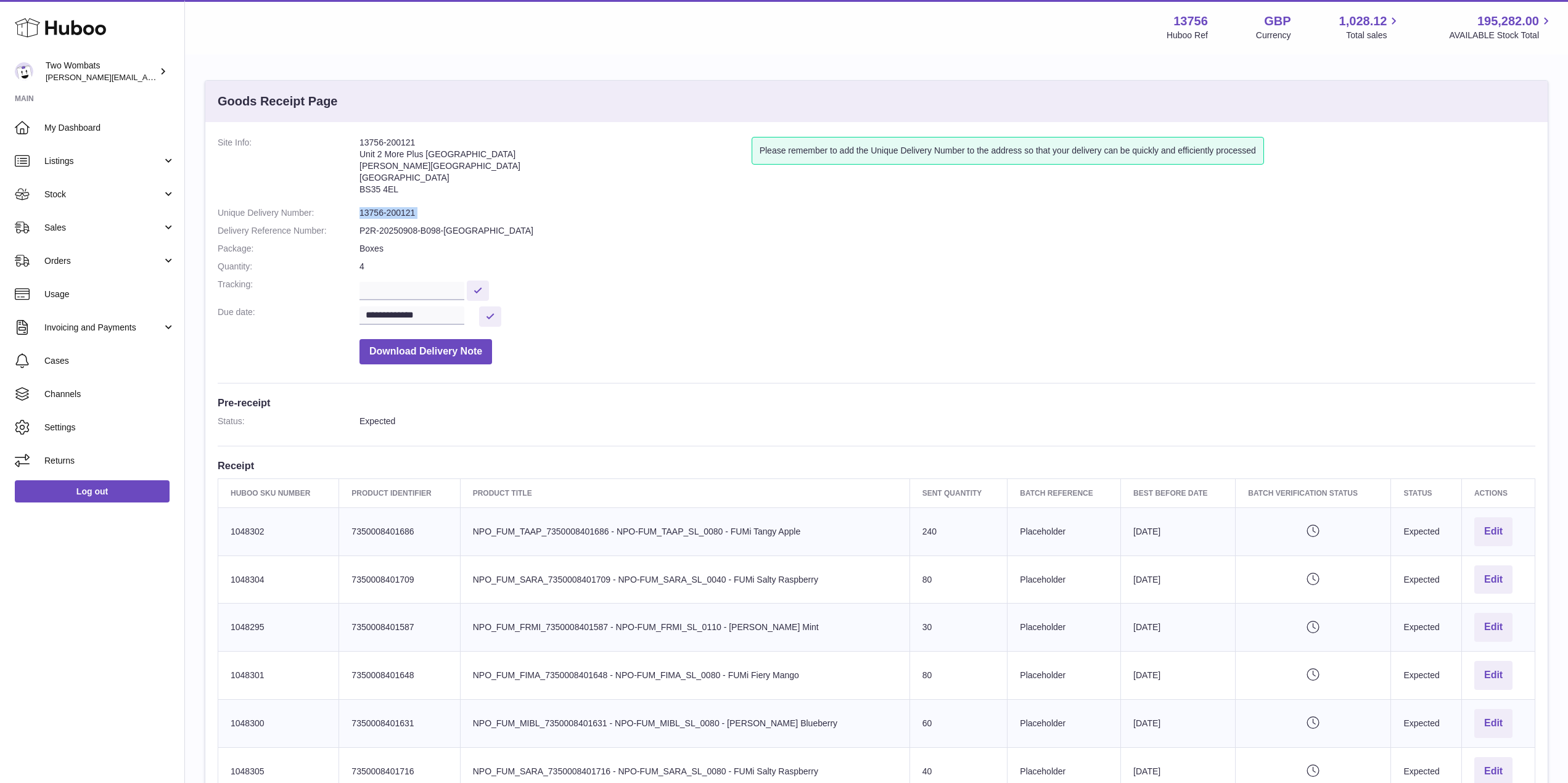
click at [350, 217] on dl "**********" at bounding box center [876, 254] width 1318 height 233
